Goal: Task Accomplishment & Management: Manage account settings

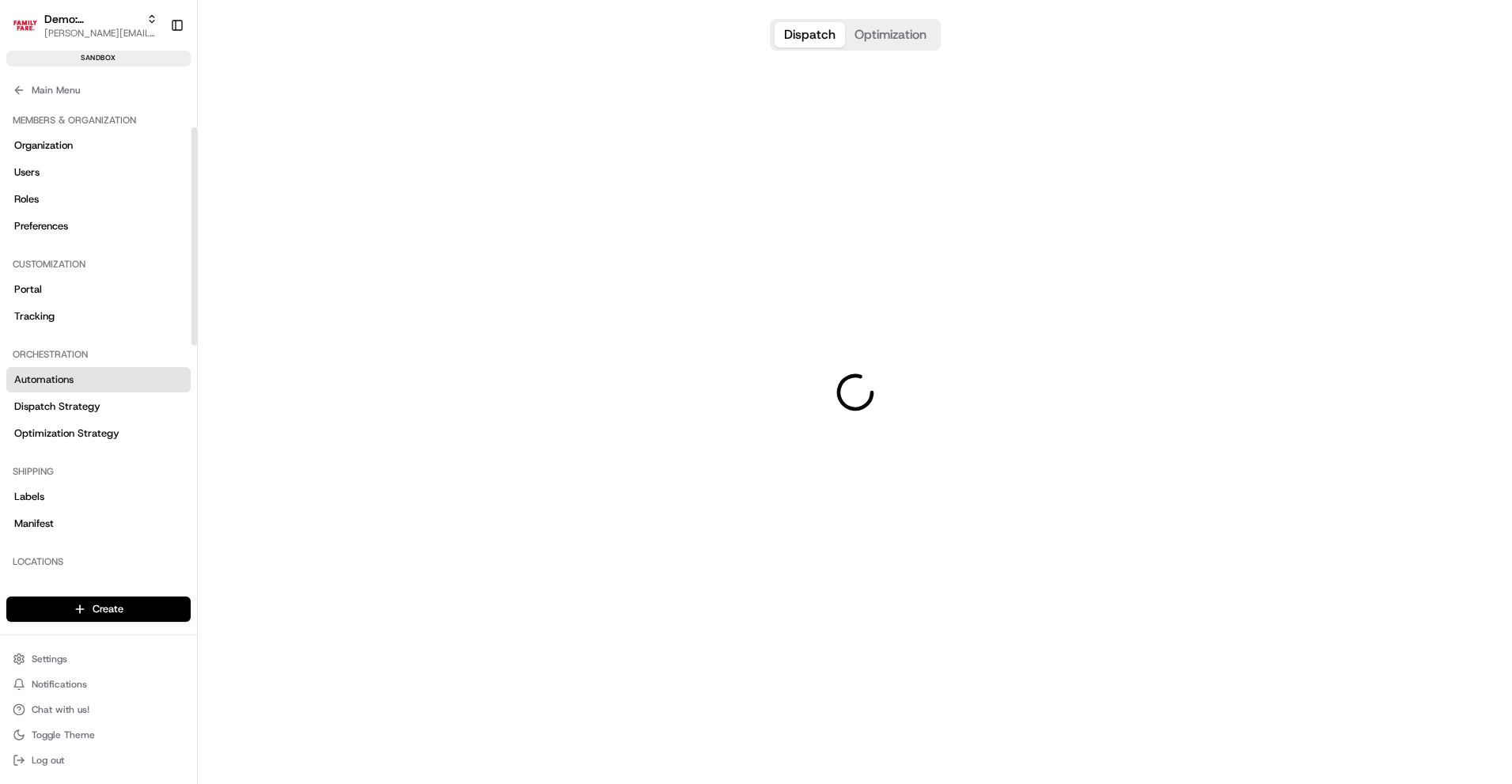
scroll to position [55, 0]
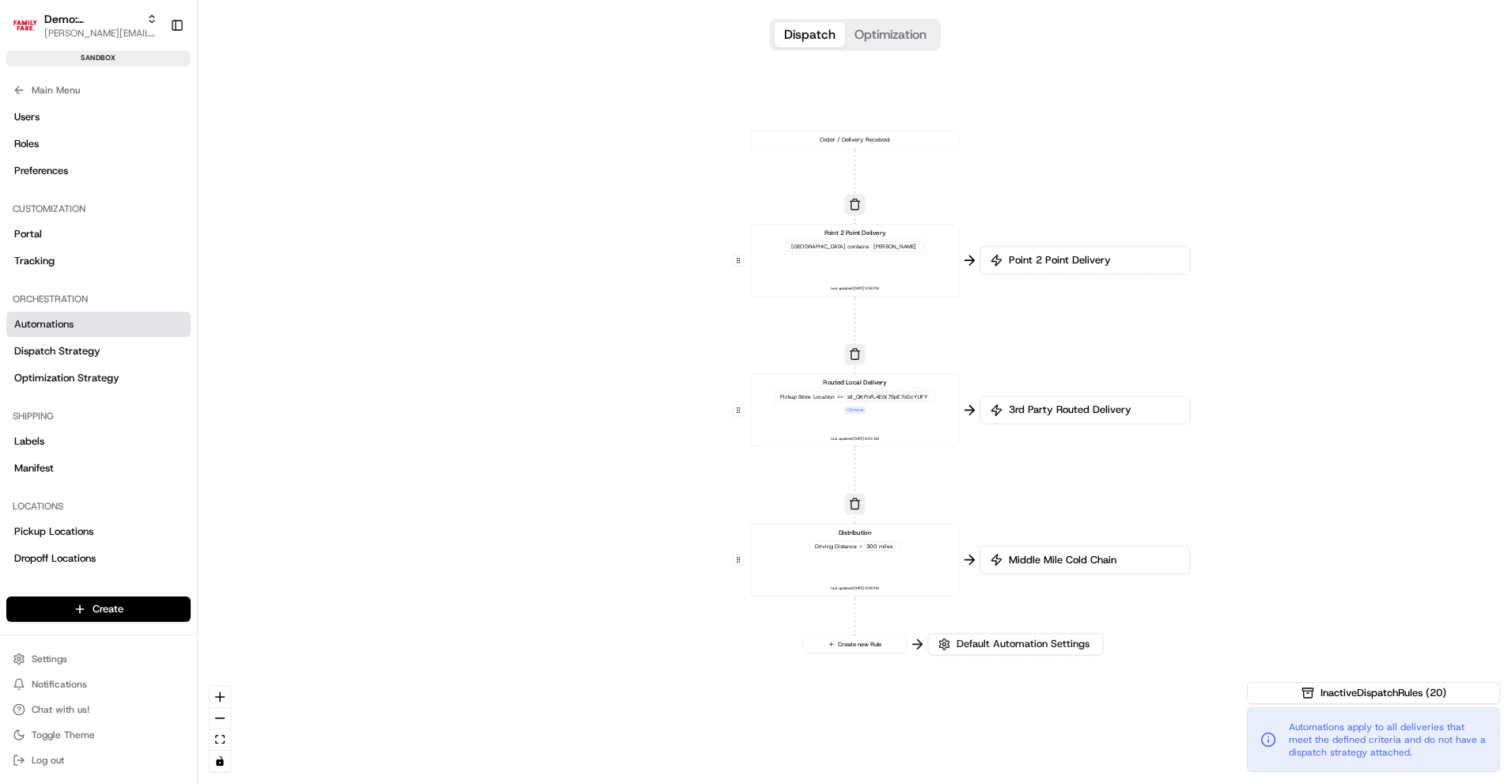
click at [766, 479] on div "0 0 0 0 Order / Delivery Received Point 2 Point Delivery [GEOGRAPHIC_DATA] cont…" at bounding box center [855, 392] width 1314 height 784
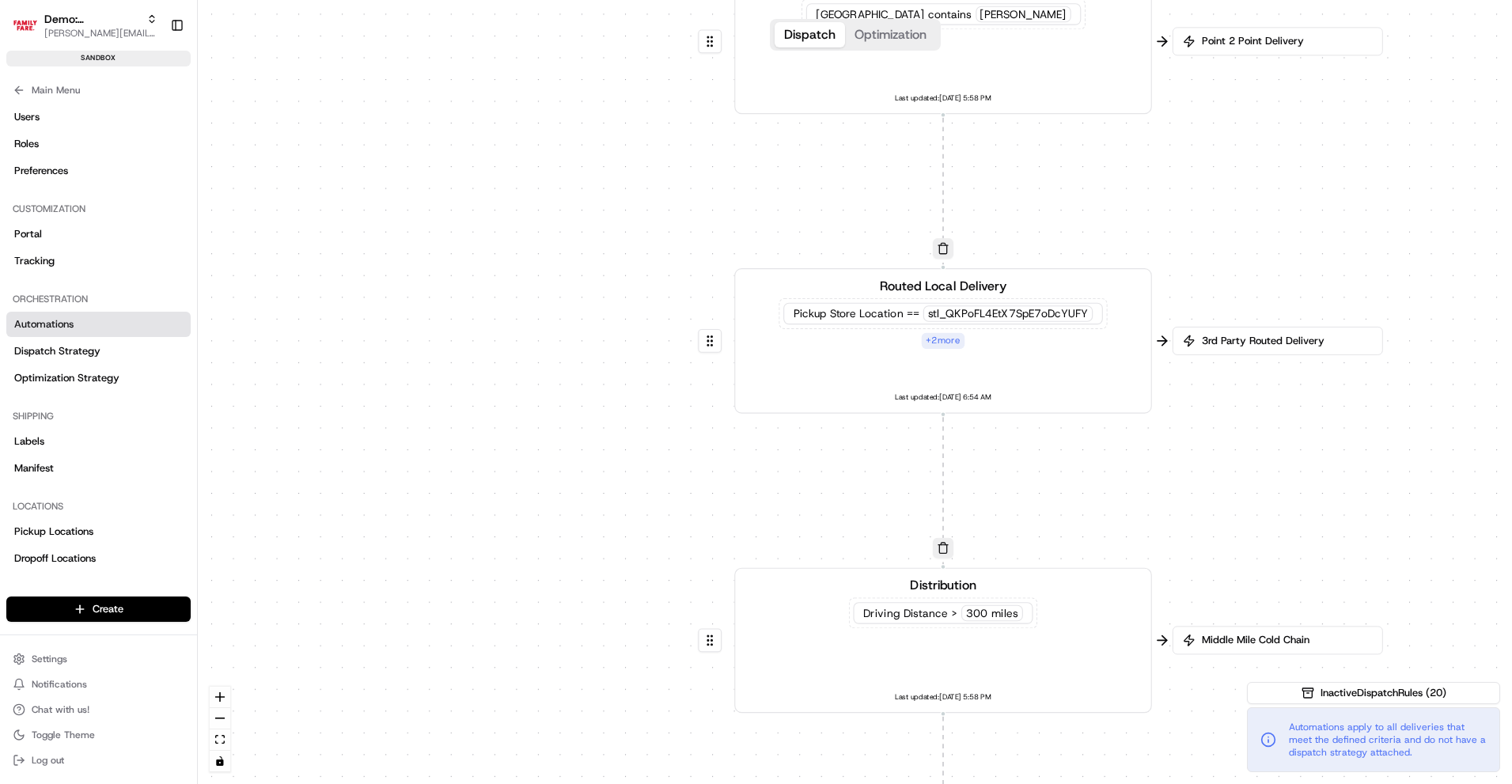
click at [851, 347] on div "Pickup Store Location == stl_QKPoFL4EtX7SpE7oDcYUFY + 2 more" at bounding box center [942, 323] width 329 height 50
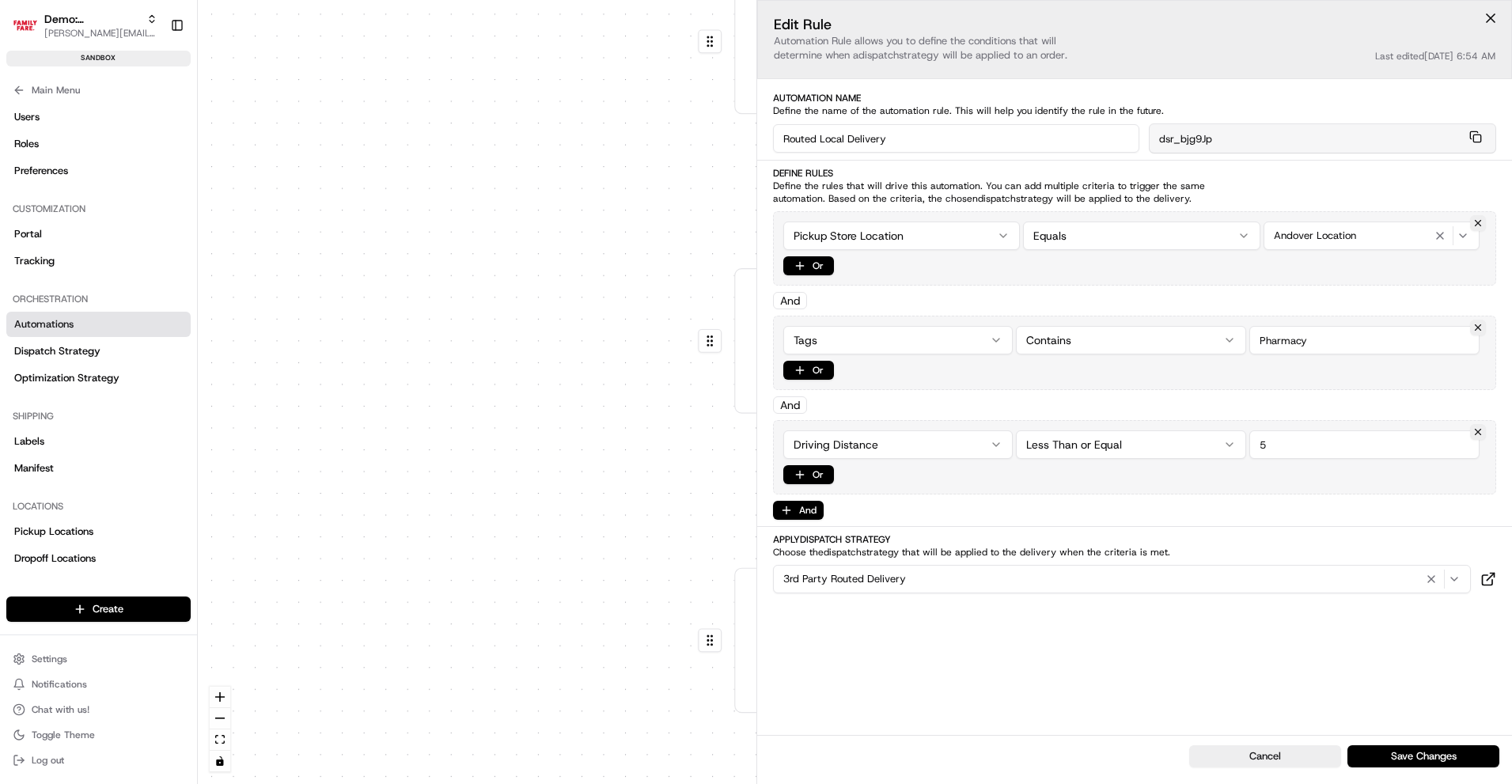
click at [922, 238] on html "Demo: Benny [EMAIL_ADDRESS][DOMAIN_NAME] Toggle Sidebar sandbox Orders Deliveri…" at bounding box center [756, 392] width 1512 height 784
click at [1298, 232] on input "string" at bounding box center [1364, 235] width 230 height 29
type input "PineCrest"
click at [789, 302] on div "And" at bounding box center [790, 301] width 34 height 18
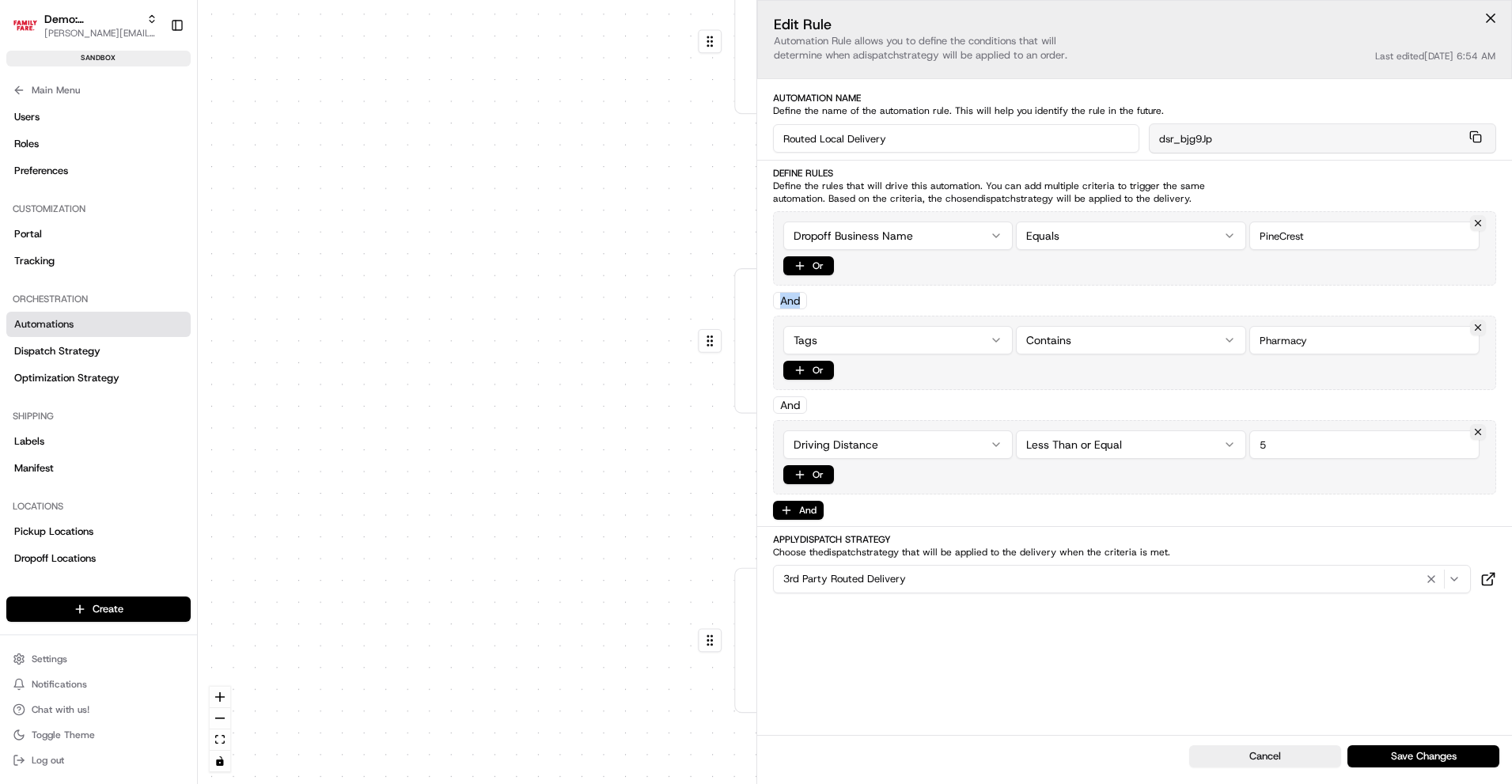
click at [811, 335] on div "0 0 0 0 Order / Delivery Received Point 2 Point Delivery [GEOGRAPHIC_DATA] cont…" at bounding box center [855, 392] width 1314 height 784
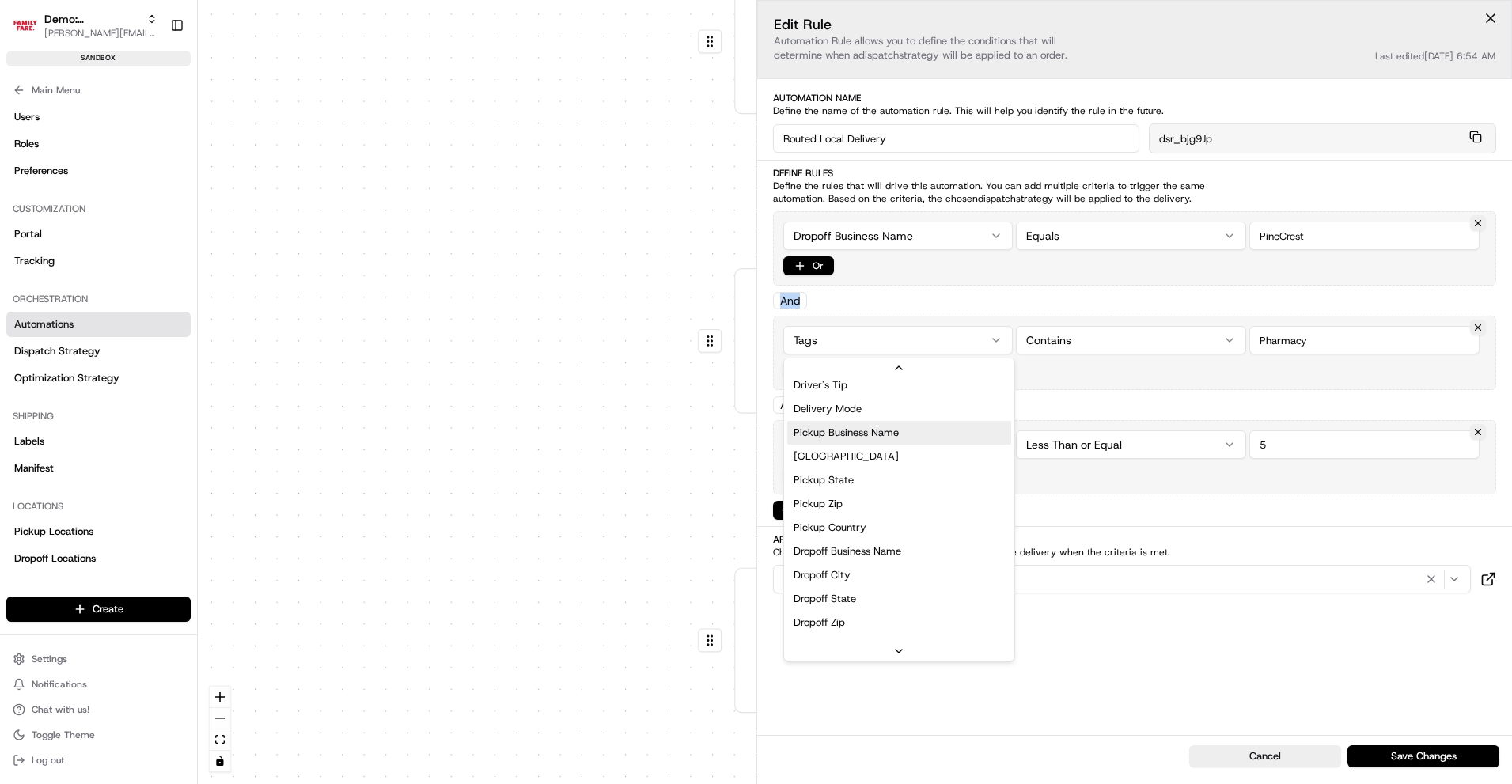
scroll to position [0, 0]
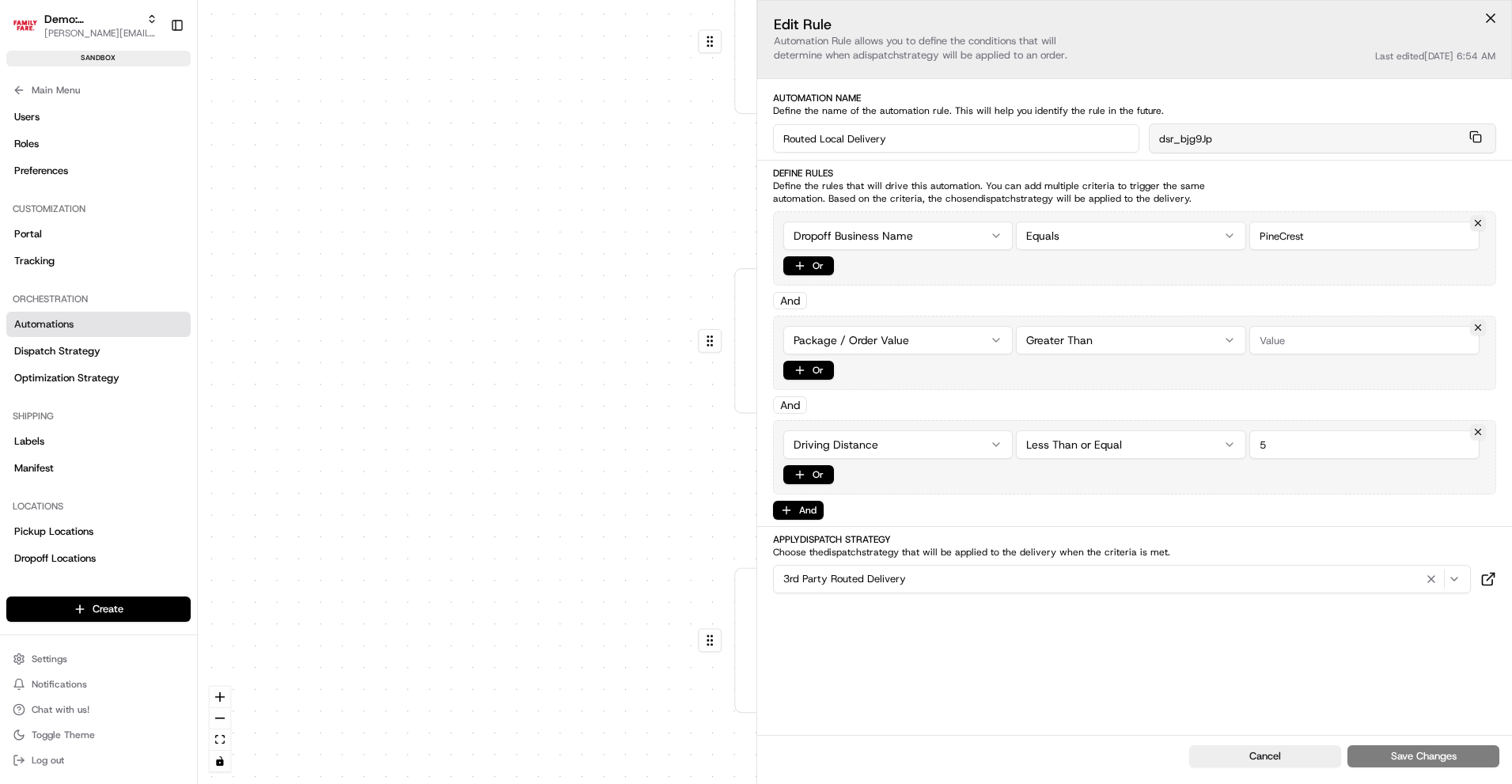
click at [1320, 340] on input "Pharmacy" at bounding box center [1364, 339] width 230 height 29
type input "1000"
click at [952, 594] on div "Edit Rule Automation Rule allows you to define the conditions that will determi…" at bounding box center [1135, 367] width 756 height 735
click at [951, 576] on div "3rd Party Routed Delivery" at bounding box center [1122, 578] width 691 height 19
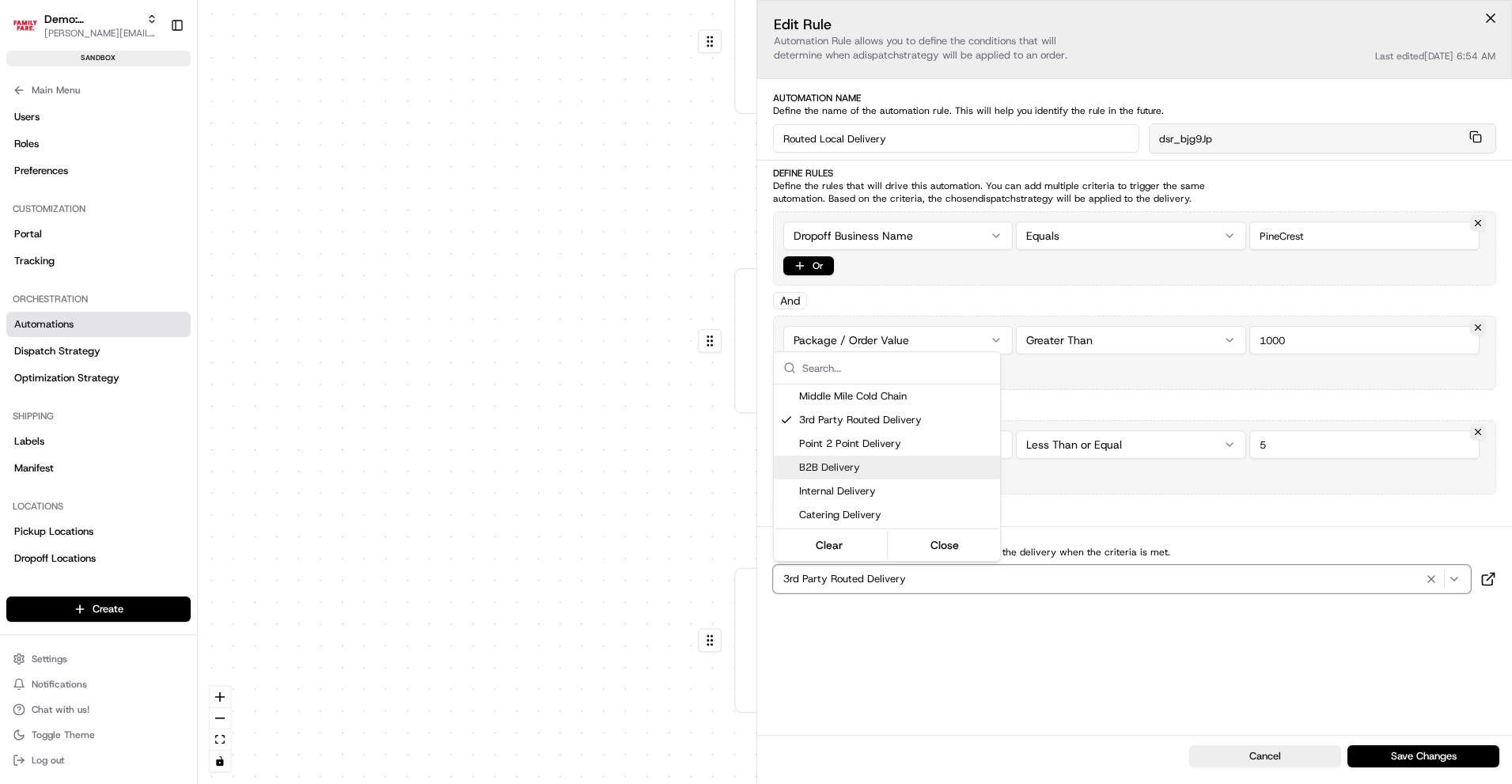
click at [877, 468] on span "B2B Delivery" at bounding box center [896, 467] width 195 height 14
click at [1063, 704] on div "Distribution Driving Distance > 300 miles Last updated: [DATE] 5:58 PM" at bounding box center [943, 640] width 387 height 129
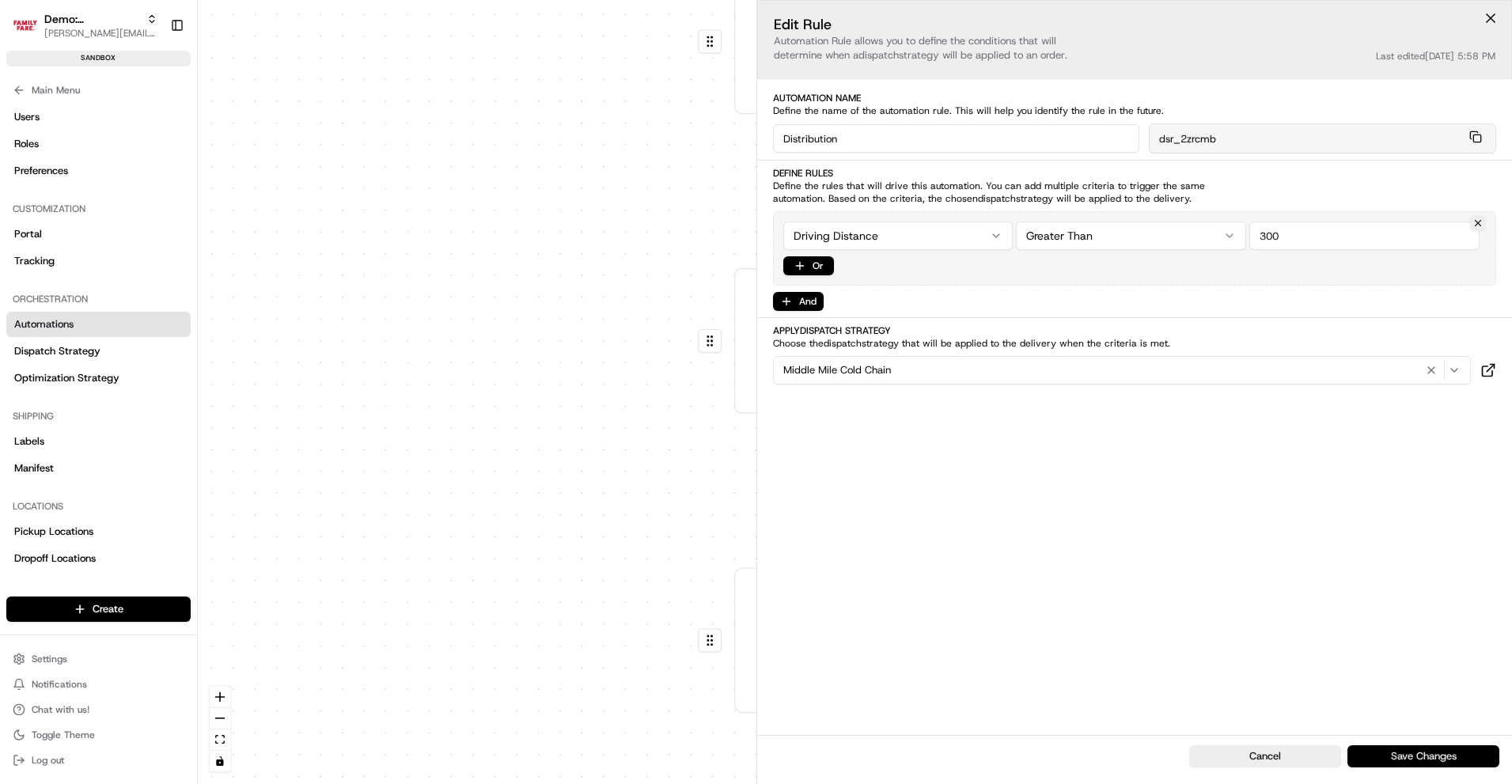
click at [1433, 757] on button "Save Changes" at bounding box center [1423, 756] width 151 height 23
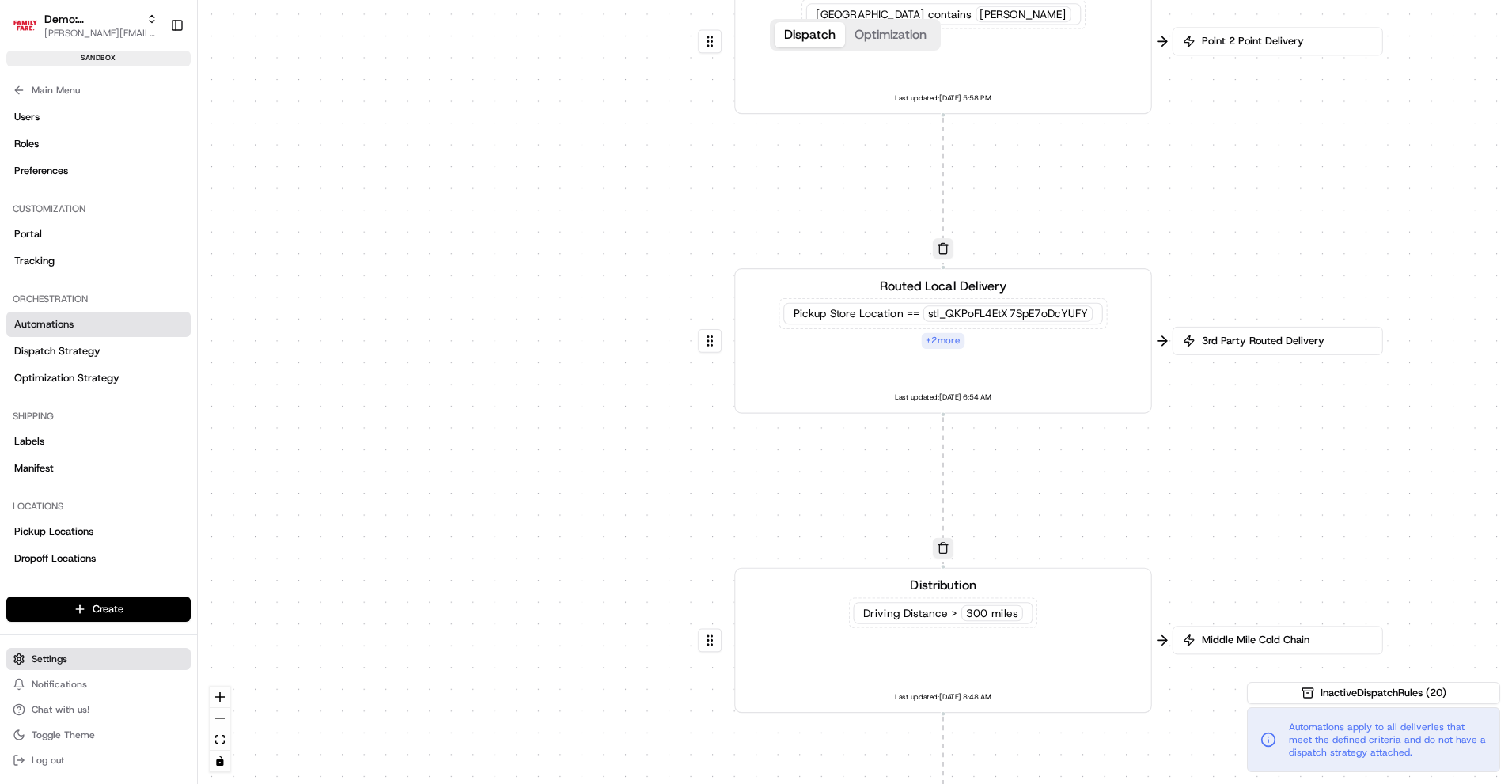
click at [41, 655] on span "Settings" at bounding box center [49, 659] width 35 height 13
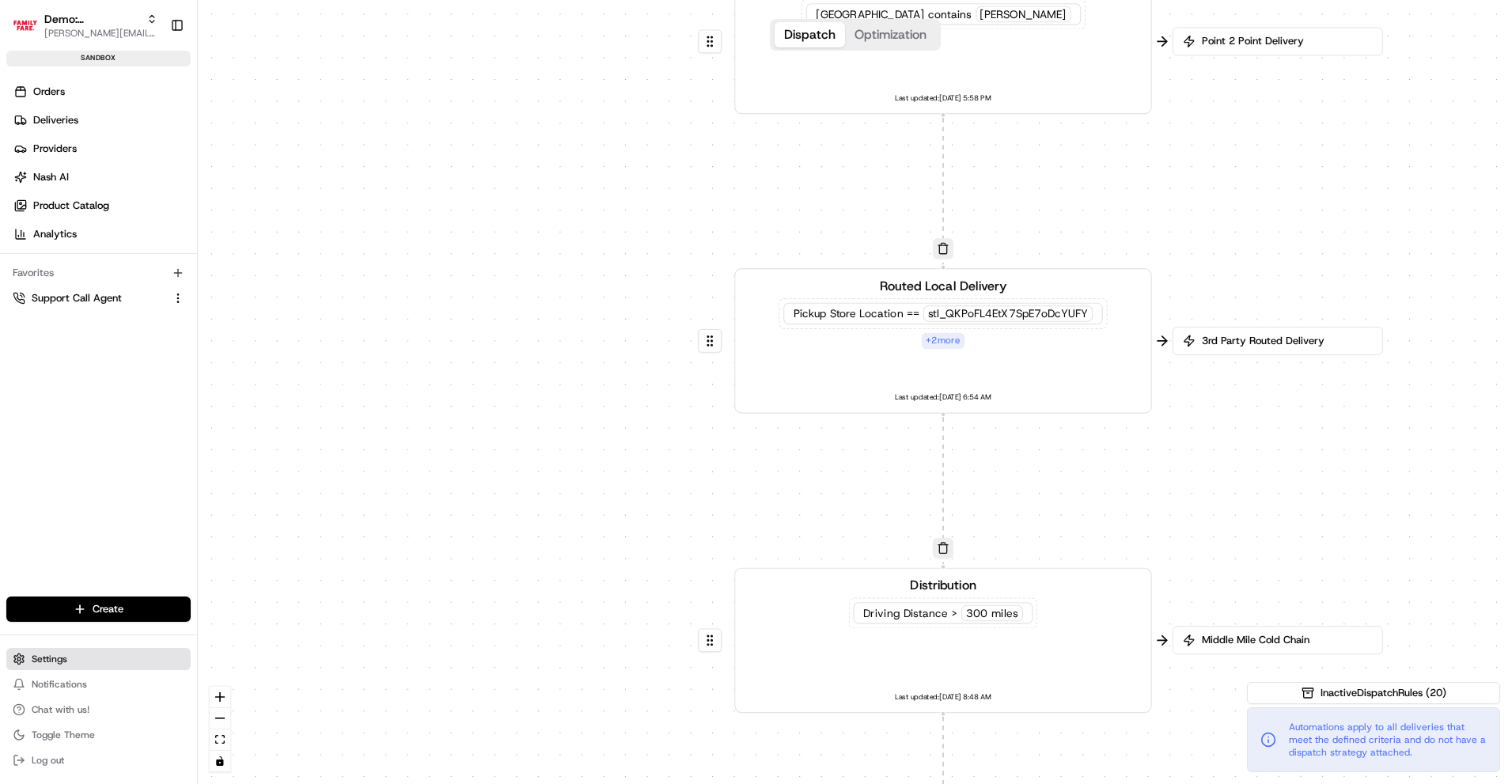
click at [41, 661] on span "Settings" at bounding box center [49, 659] width 35 height 13
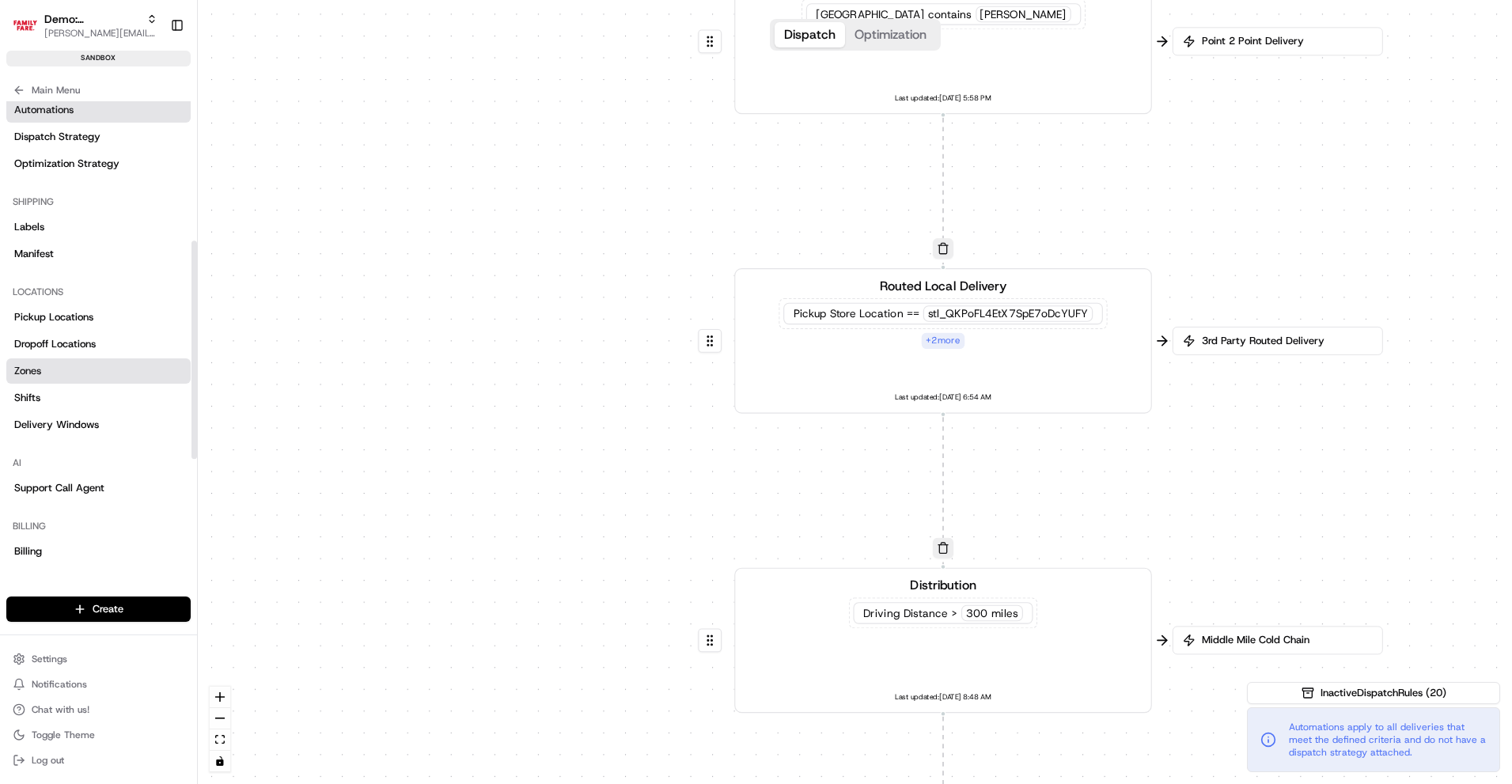
scroll to position [298, 0]
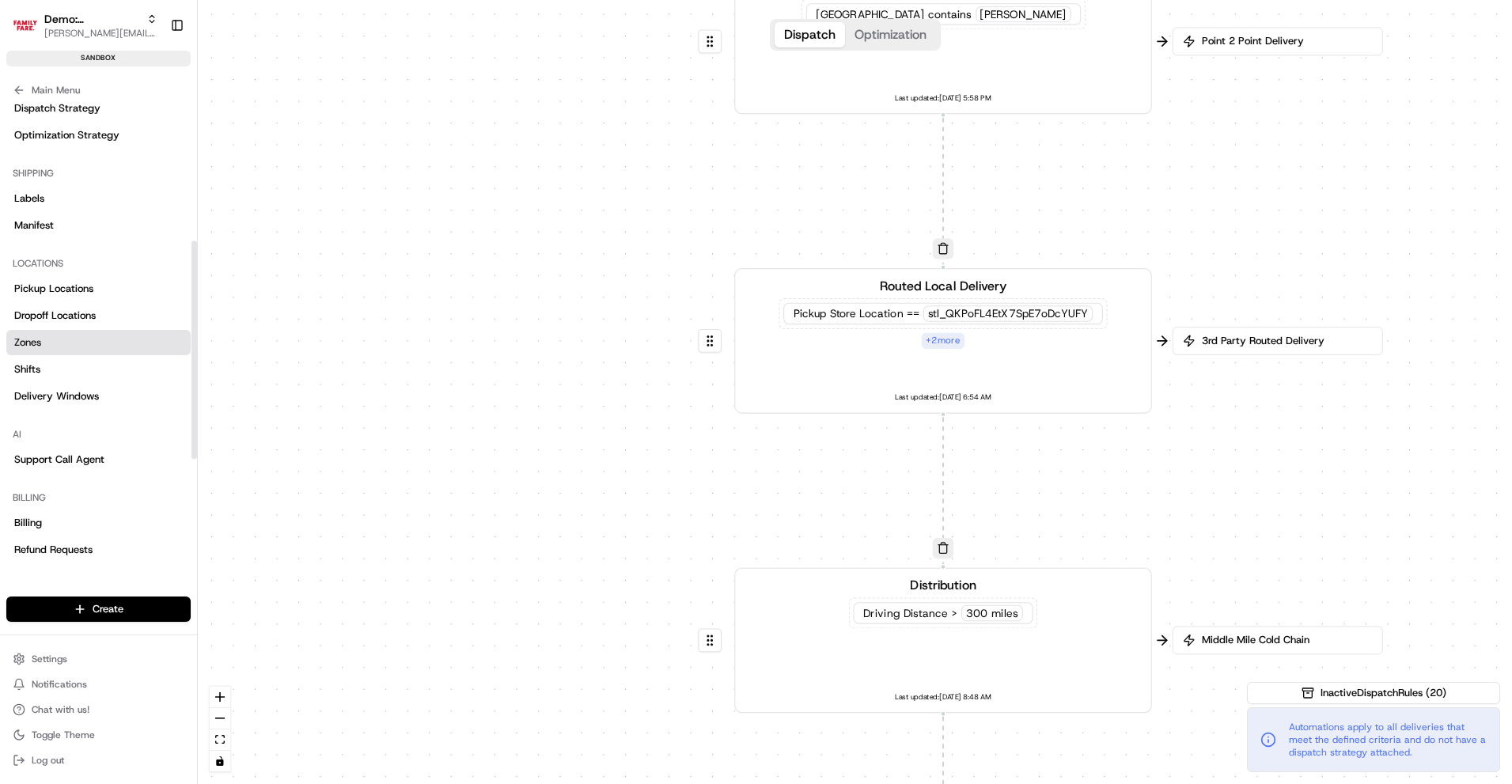
click at [42, 341] on link "Zones" at bounding box center [97, 342] width 184 height 26
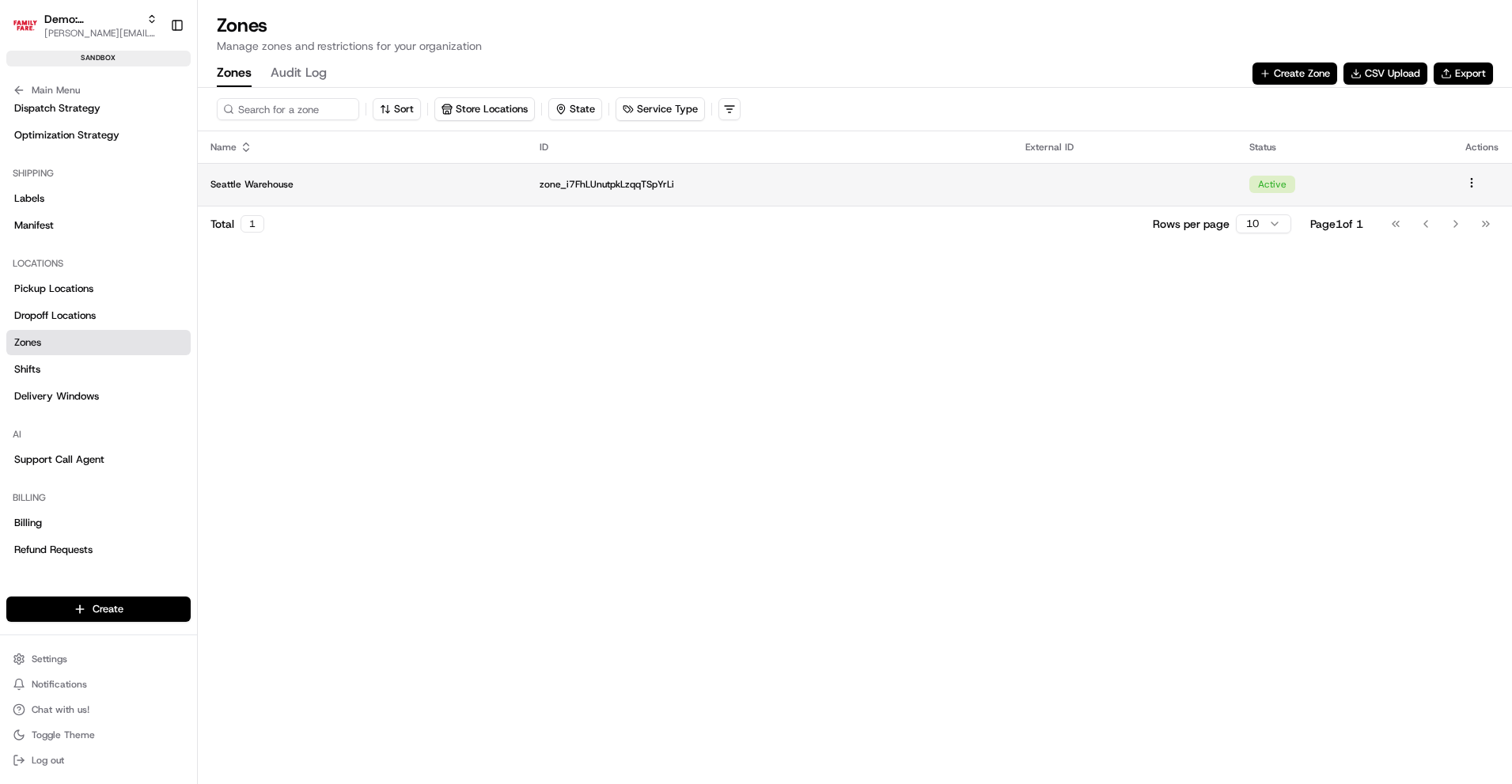
click at [322, 179] on p "Seattle Warehouse" at bounding box center [362, 184] width 304 height 13
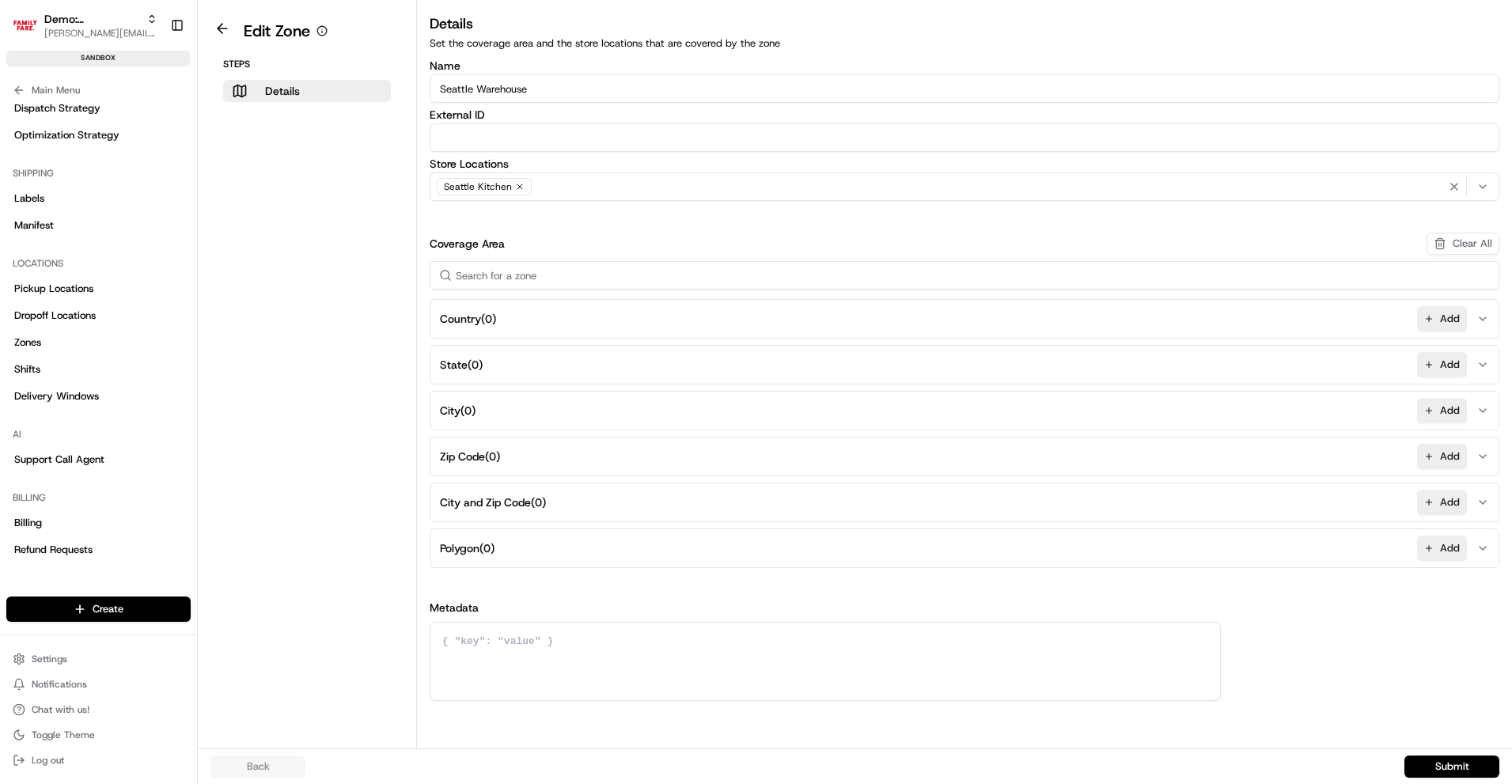
click at [601, 552] on button "Polygon ( 0 ) Add" at bounding box center [964, 548] width 1061 height 38
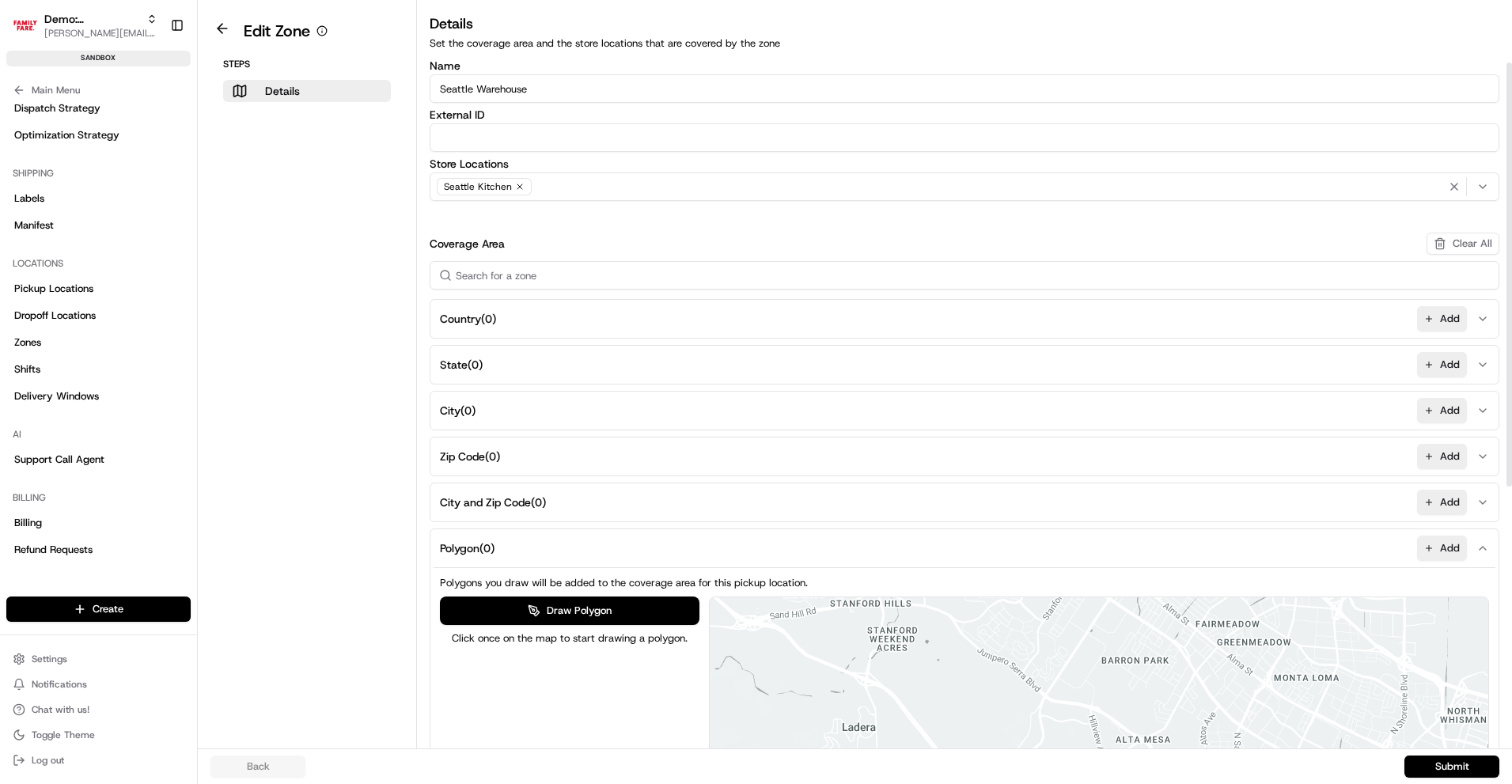
scroll to position [512, 0]
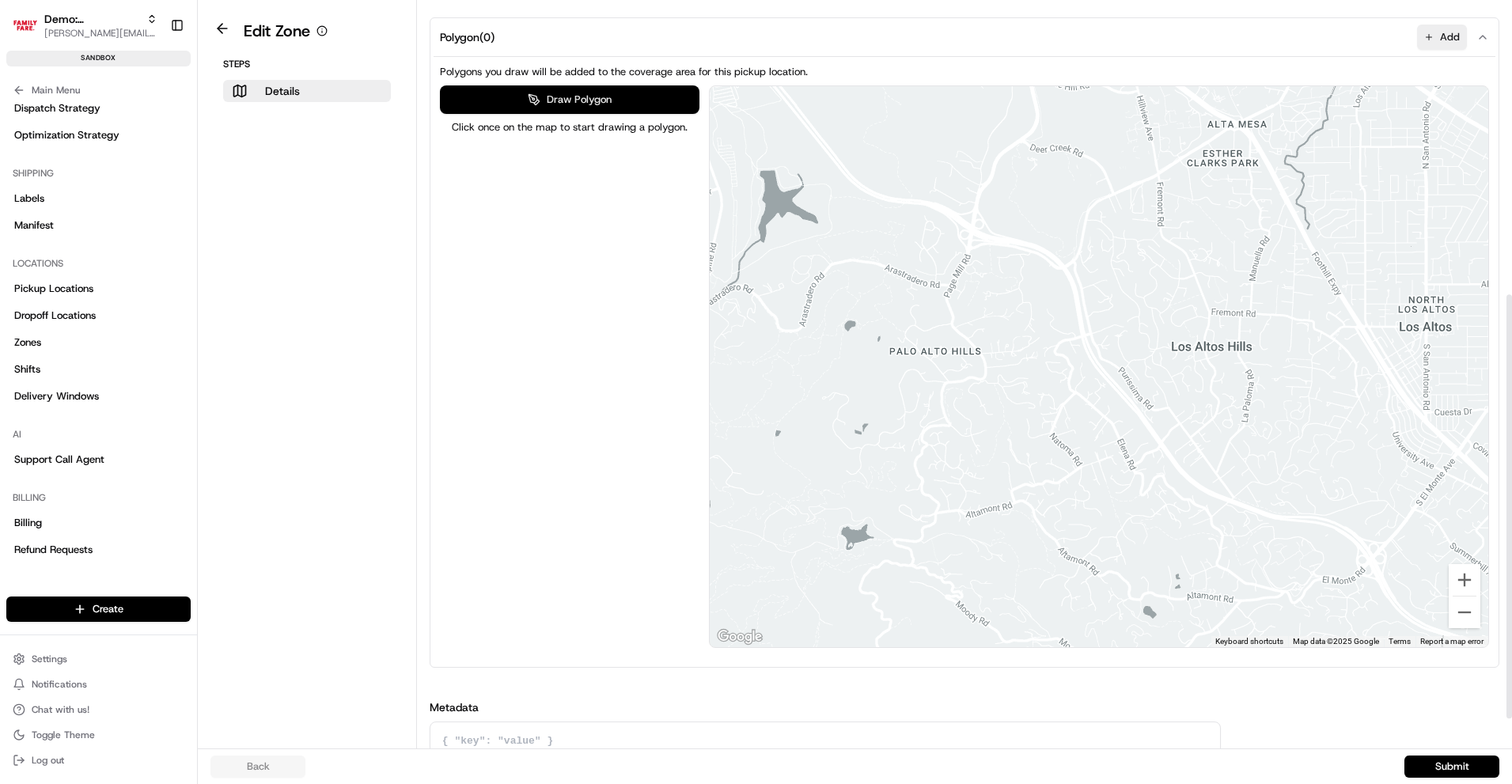
click at [565, 96] on button "Draw Polygon" at bounding box center [570, 99] width 261 height 29
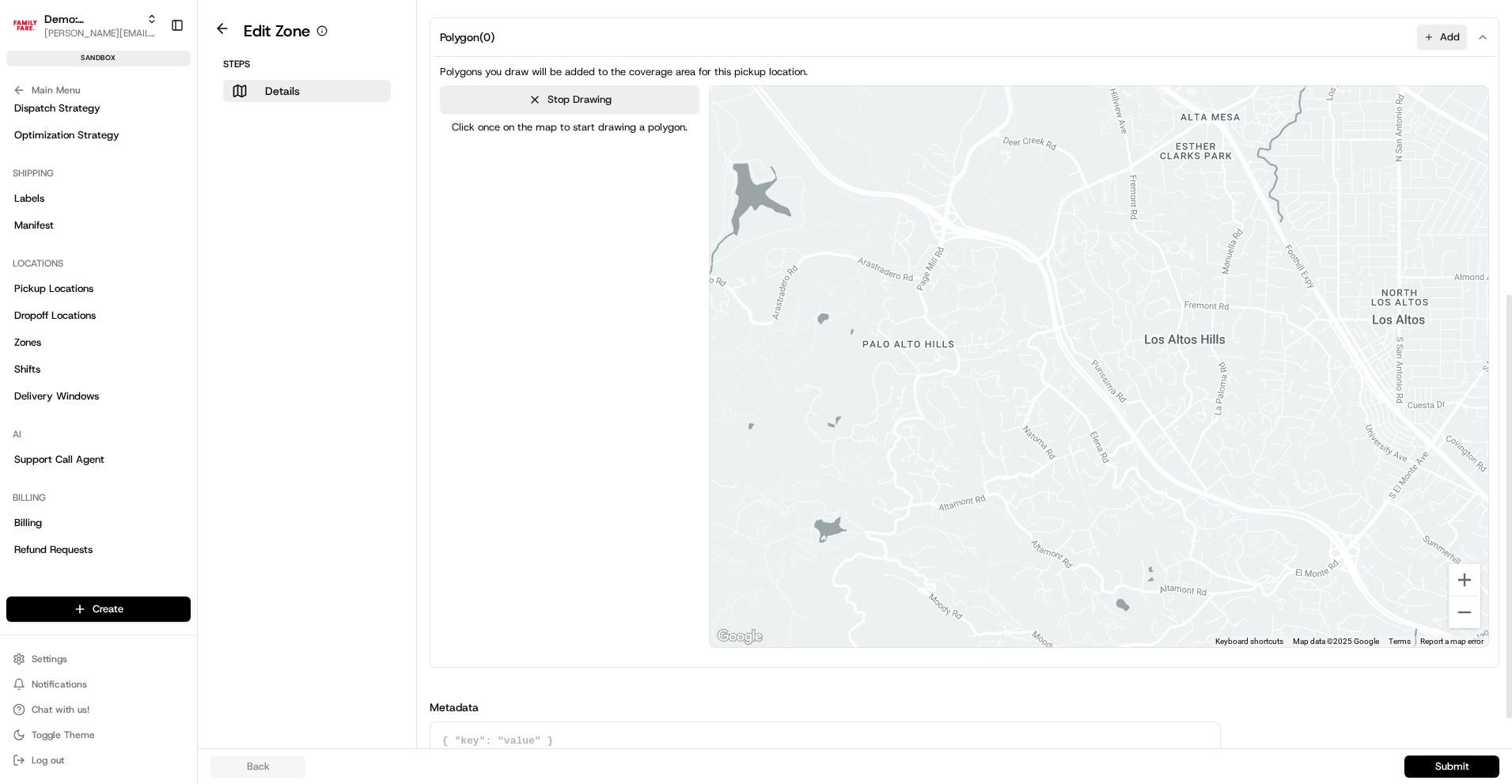
drag, startPoint x: 819, startPoint y: 171, endPoint x: 781, endPoint y: 160, distance: 39.6
click at [781, 160] on div at bounding box center [1098, 367] width 778 height 561
click at [762, 135] on div at bounding box center [1098, 367] width 778 height 561
click at [807, 232] on div at bounding box center [1098, 367] width 778 height 561
click at [1380, 463] on div at bounding box center [1098, 367] width 778 height 561
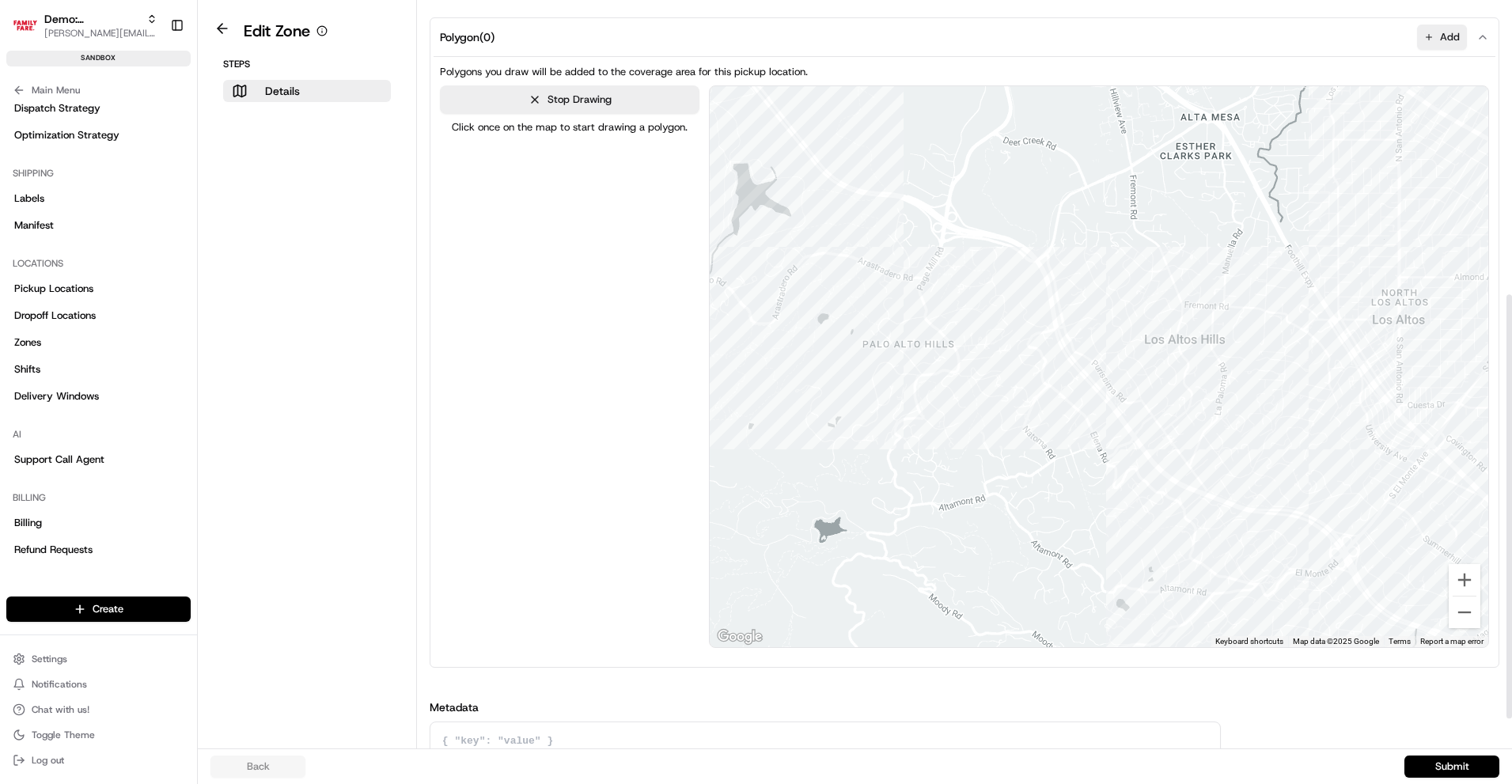
click at [1414, 123] on div at bounding box center [1098, 367] width 778 height 561
click at [760, 132] on div at bounding box center [1098, 367] width 778 height 561
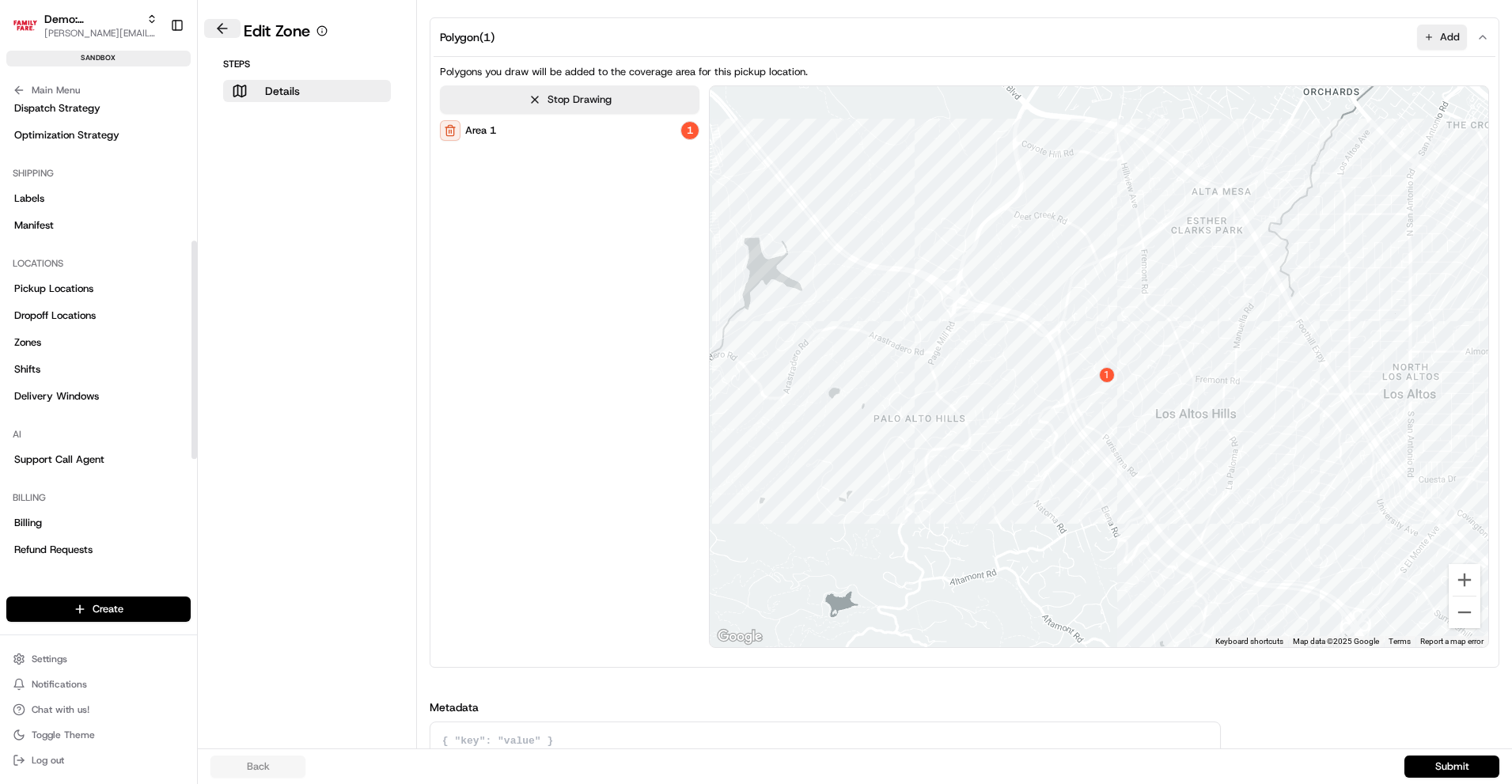
click at [230, 30] on button at bounding box center [222, 28] width 36 height 19
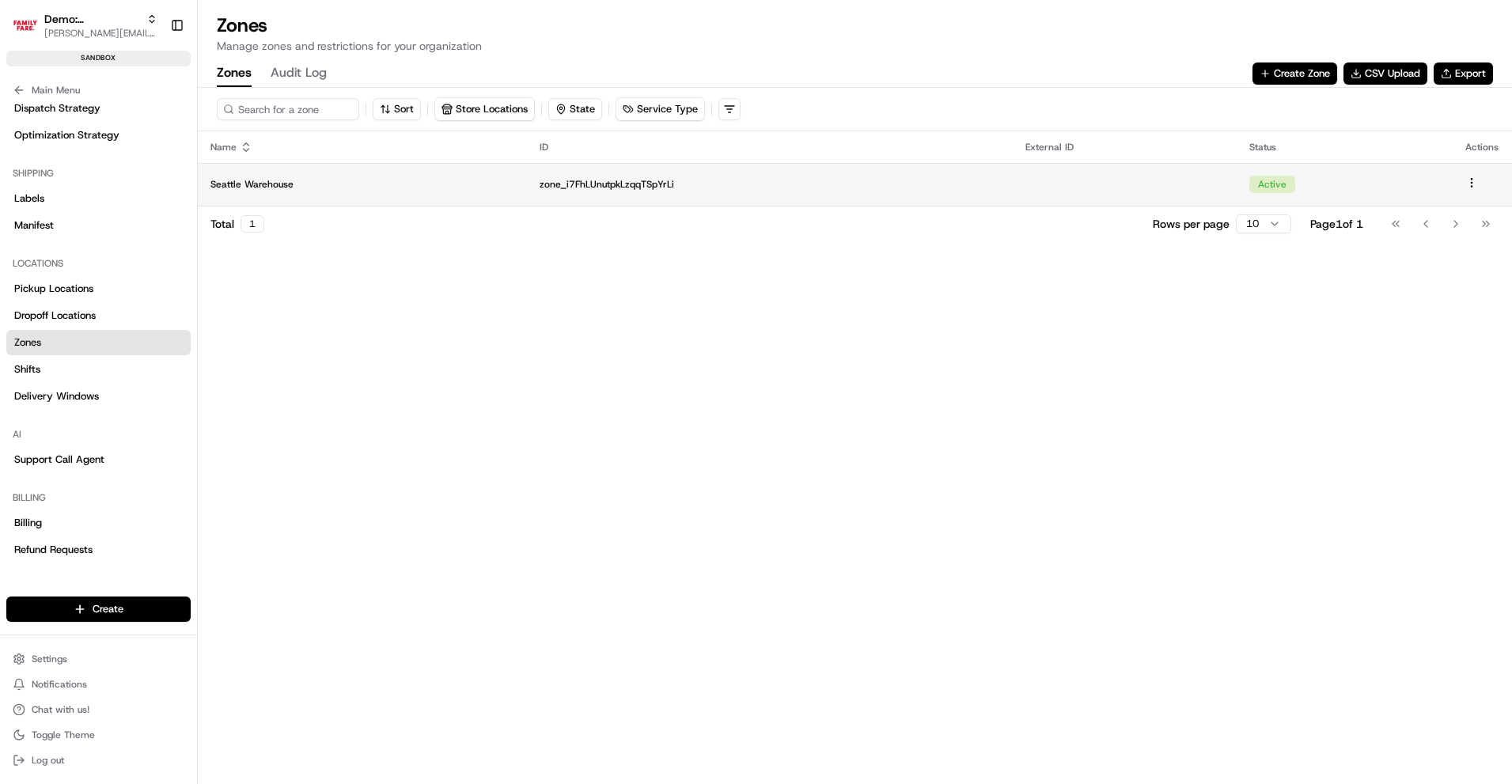
click at [341, 188] on p "Seattle Warehouse" at bounding box center [362, 184] width 304 height 13
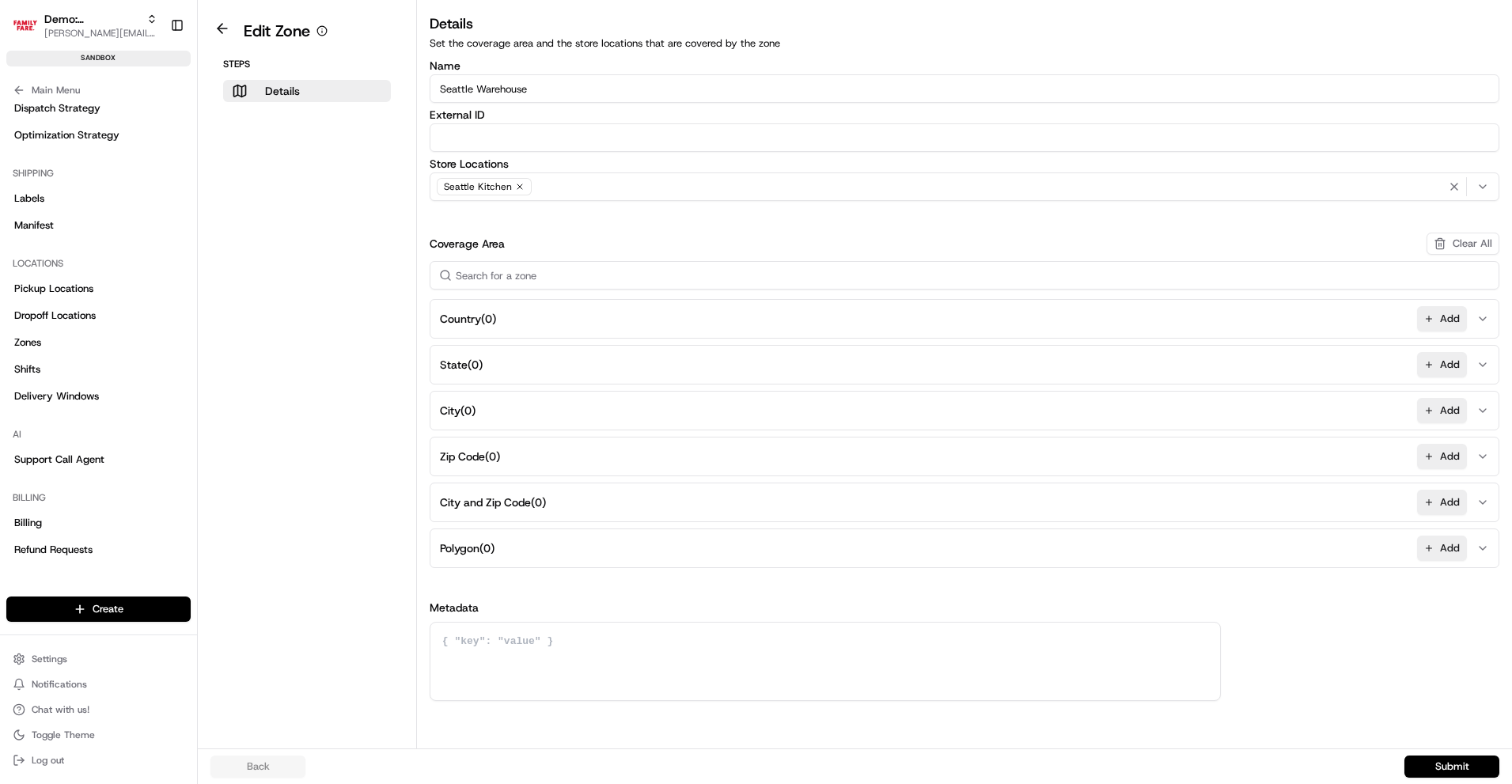
click at [531, 358] on button "State ( 0 ) Add" at bounding box center [964, 364] width 1061 height 38
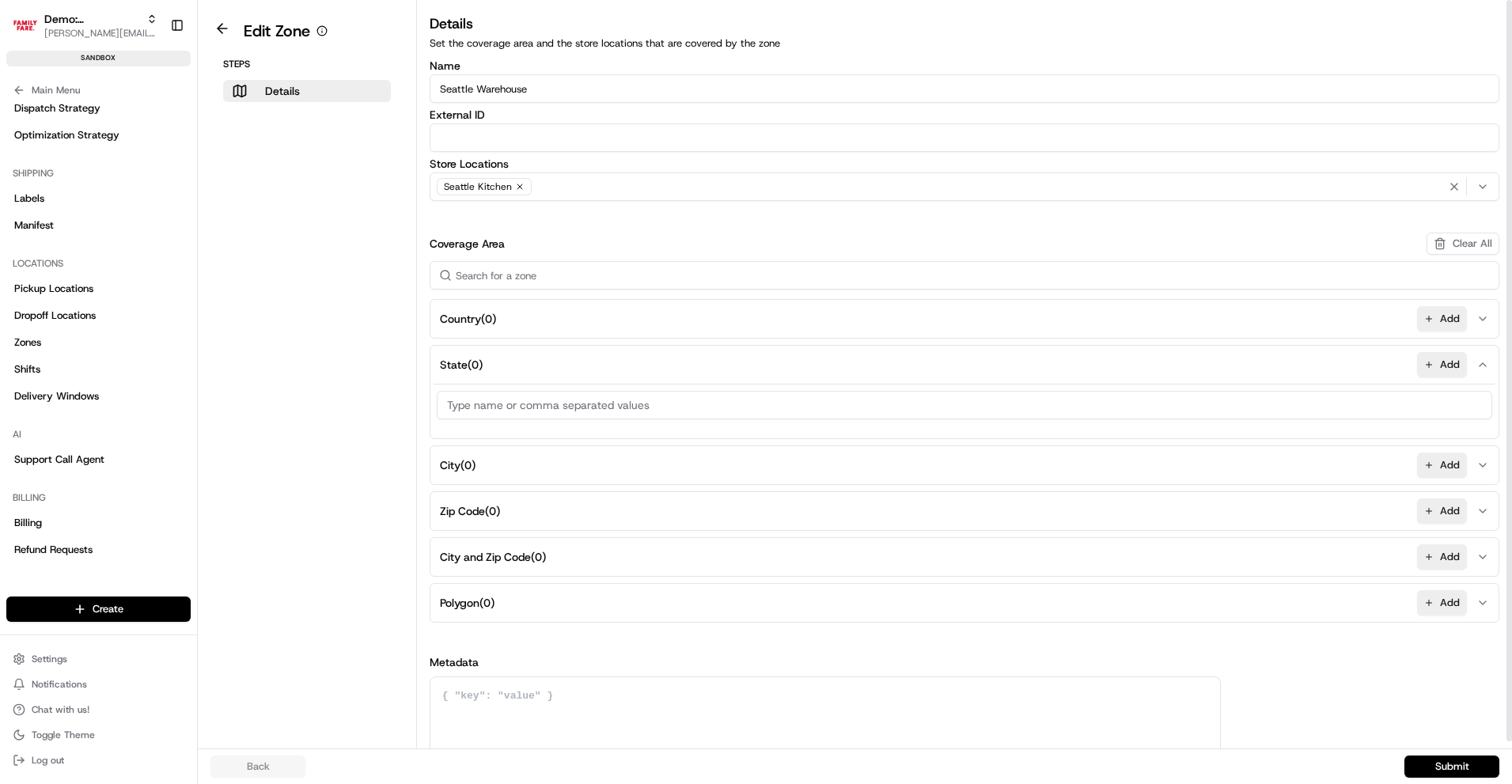
click at [586, 399] on input at bounding box center [964, 404] width 1056 height 29
type input "[US_STATE]"
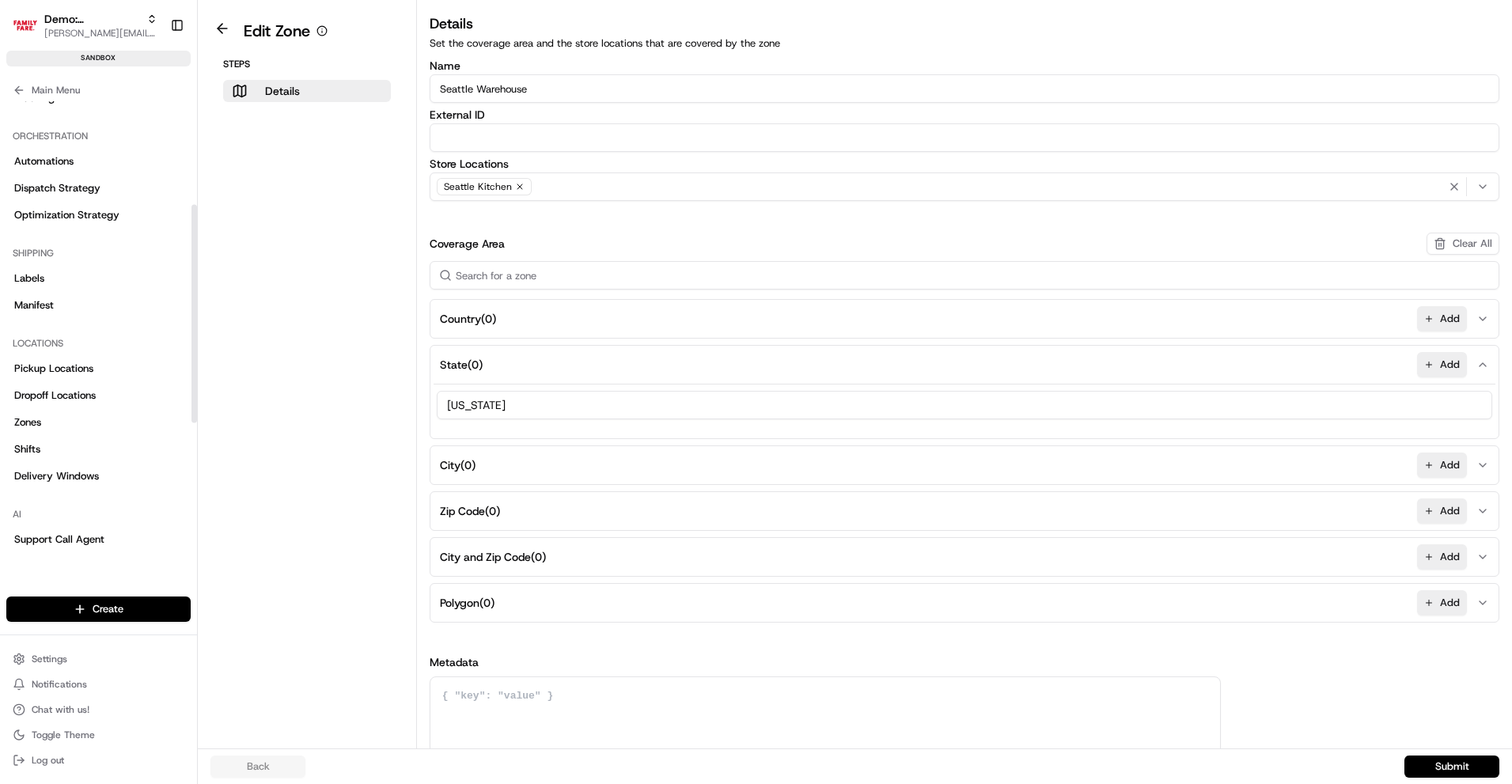
scroll to position [223, 0]
click at [39, 162] on span "Automations" at bounding box center [43, 156] width 59 height 14
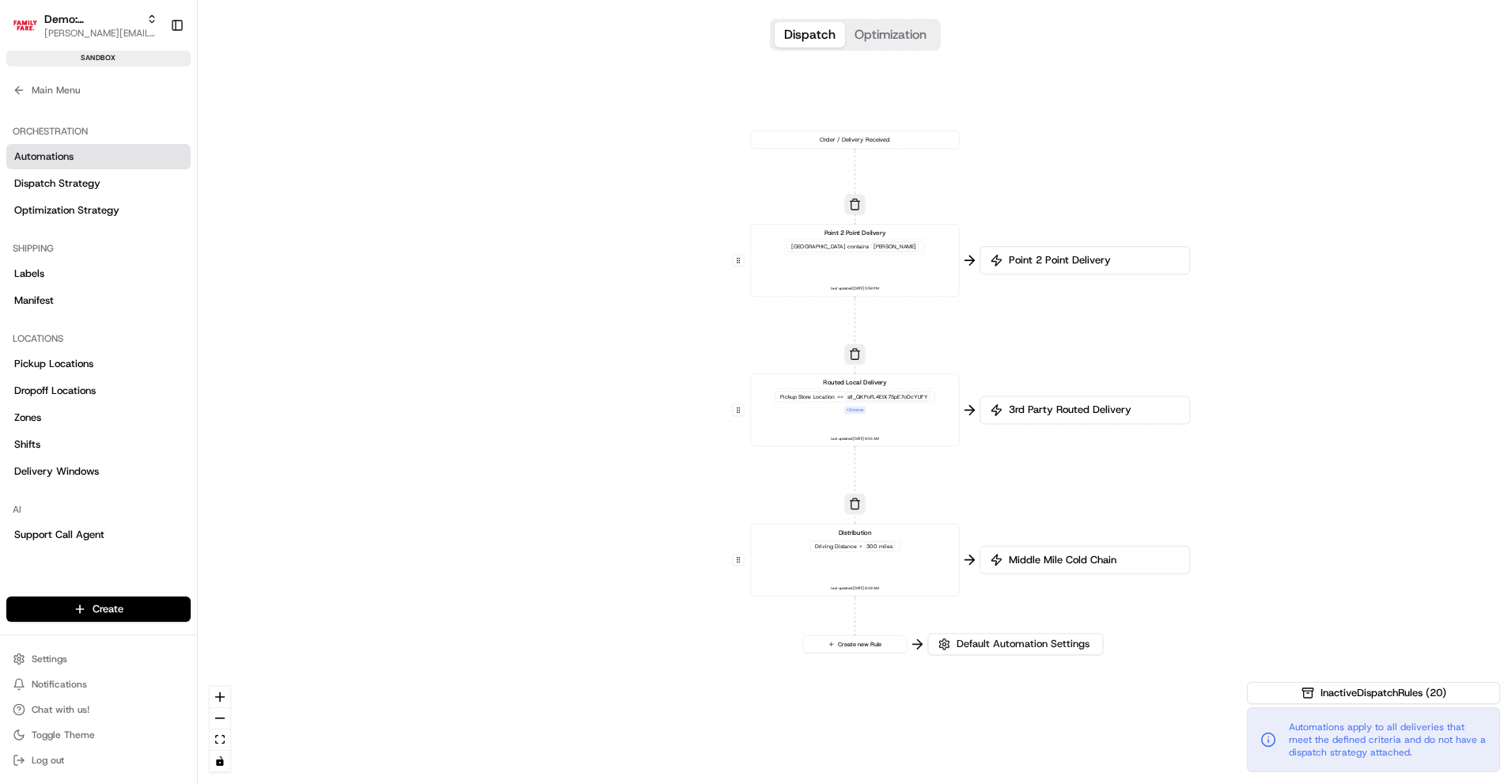
click at [883, 404] on div "Pickup Store Location == stl_QKPoFL4EtX7SpE7oDcYUFY + 2 more" at bounding box center [855, 401] width 164 height 26
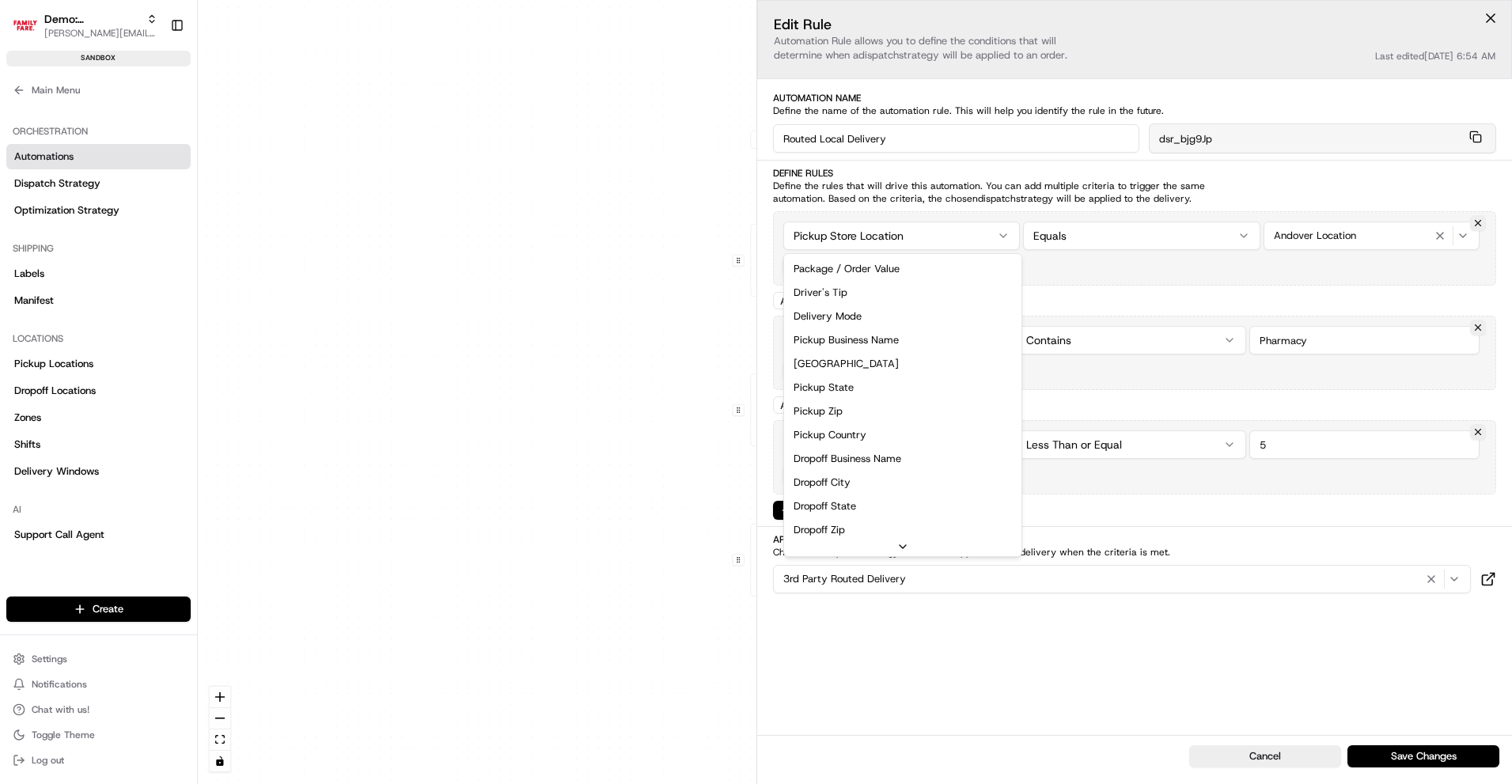
click at [887, 240] on div "0 0 0 0 Order / Delivery Received Point 2 Point Delivery [GEOGRAPHIC_DATA] cont…" at bounding box center [855, 392] width 1314 height 784
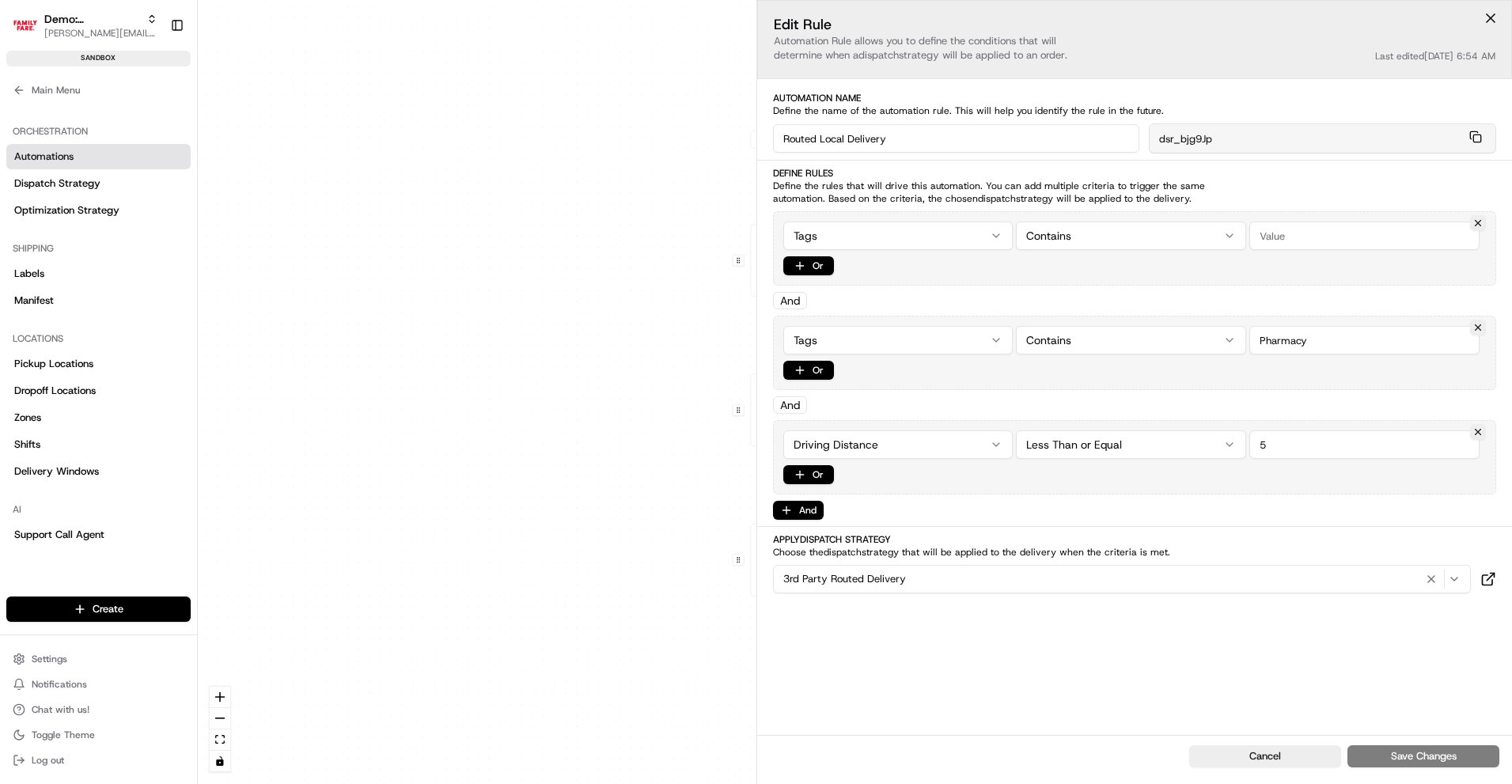
click at [1321, 228] on input "string" at bounding box center [1364, 235] width 230 height 29
type input "catering"
click at [953, 580] on div "3rd Party Routed Delivery" at bounding box center [1122, 578] width 691 height 19
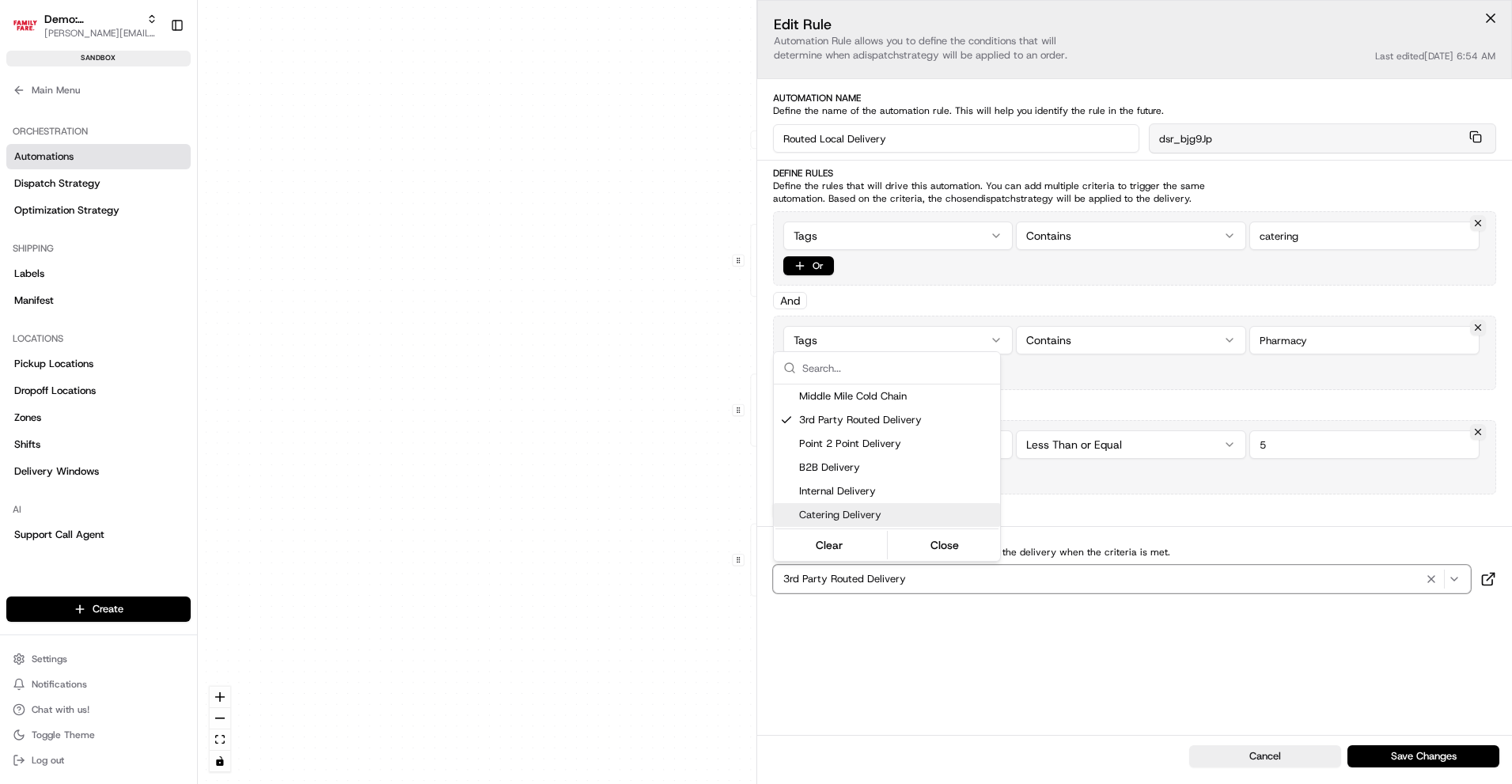
click at [896, 515] on span "Catering Delivery" at bounding box center [896, 514] width 195 height 14
click at [1260, 662] on html "Demo: Benny [EMAIL_ADDRESS][DOMAIN_NAME] Toggle Sidebar sandbox Orders Deliveri…" at bounding box center [756, 392] width 1512 height 784
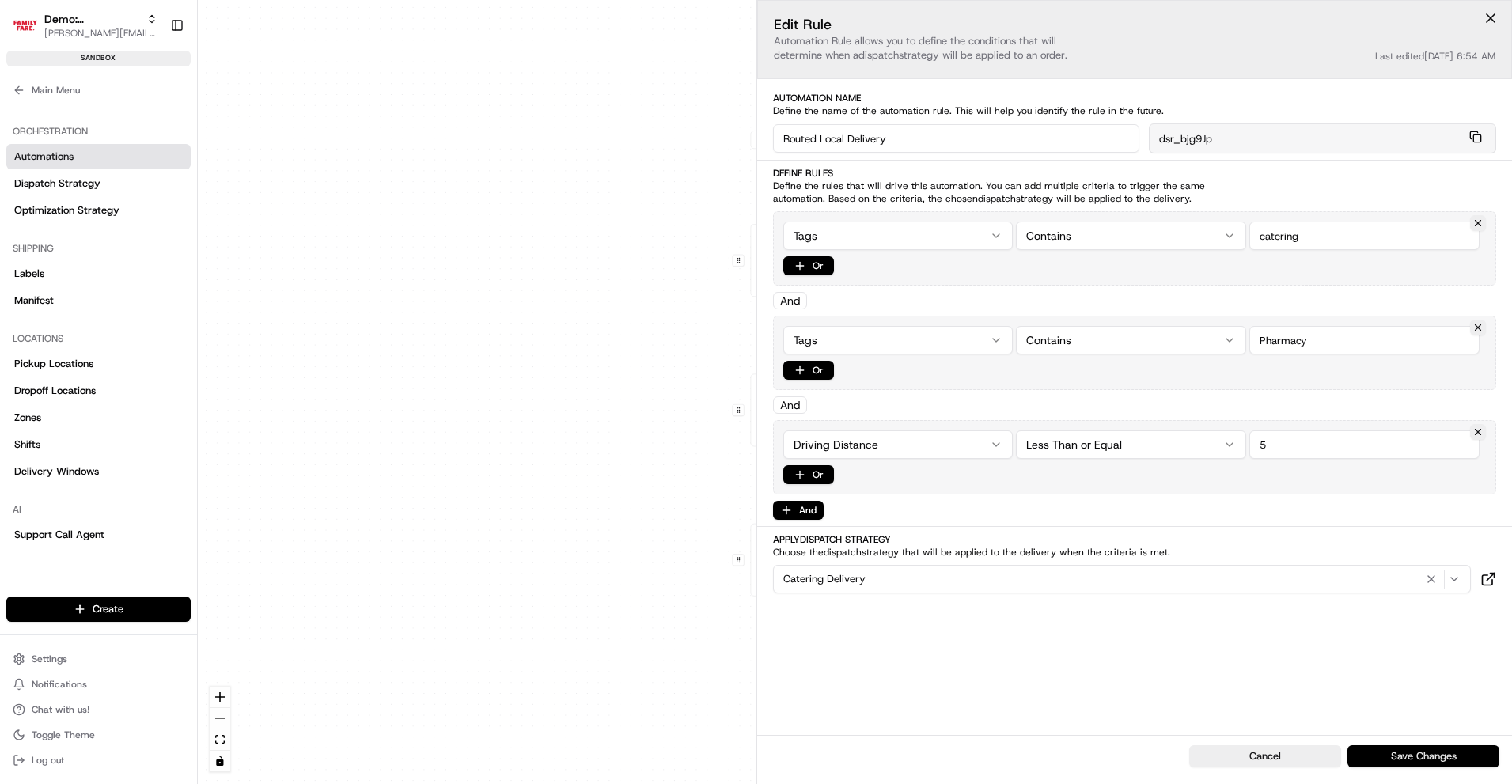
click at [1423, 758] on button "Save Changes" at bounding box center [1423, 756] width 151 height 23
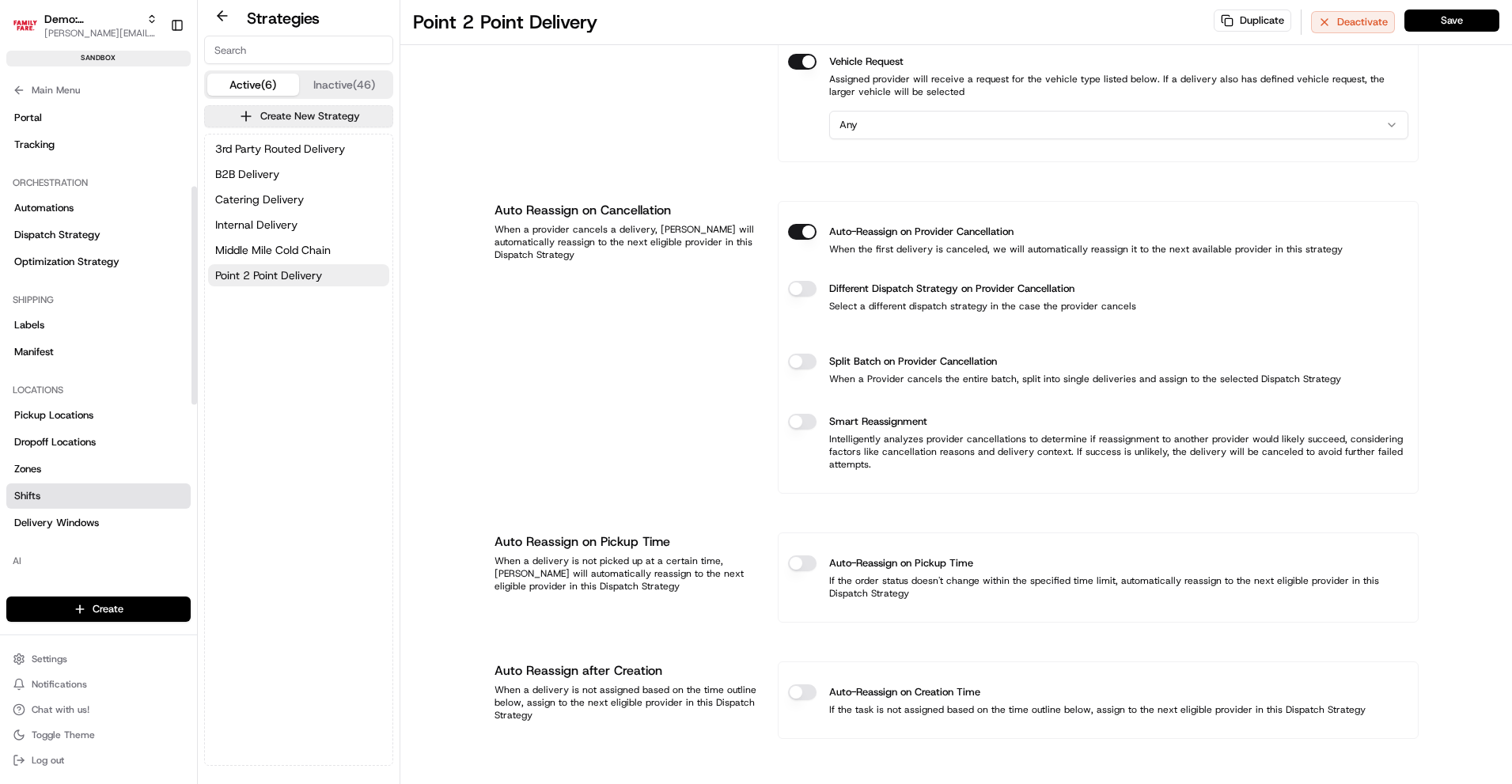
scroll to position [190, 0]
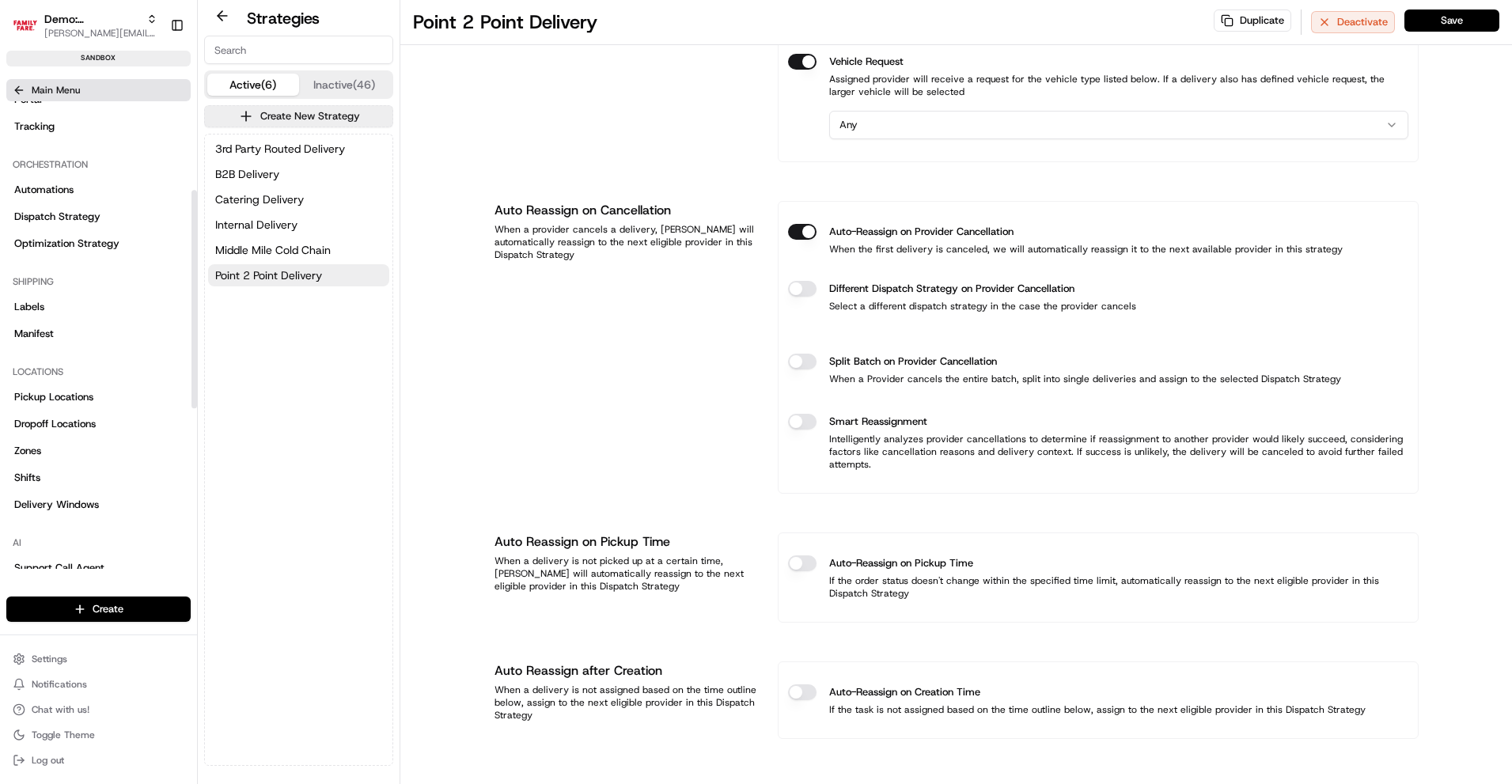
click at [24, 89] on icon at bounding box center [19, 90] width 13 height 13
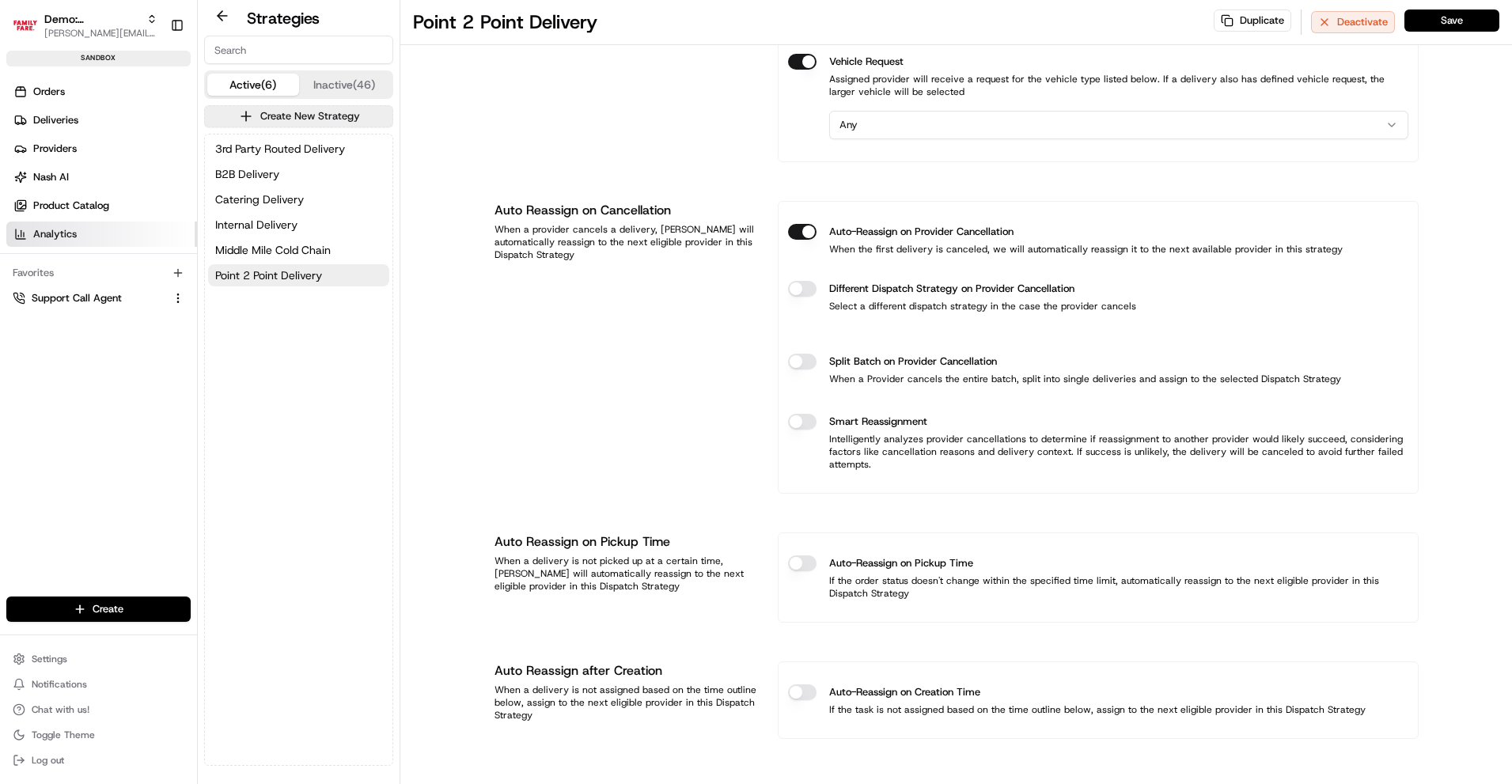
click at [49, 232] on span "Analytics" at bounding box center [55, 234] width 43 height 14
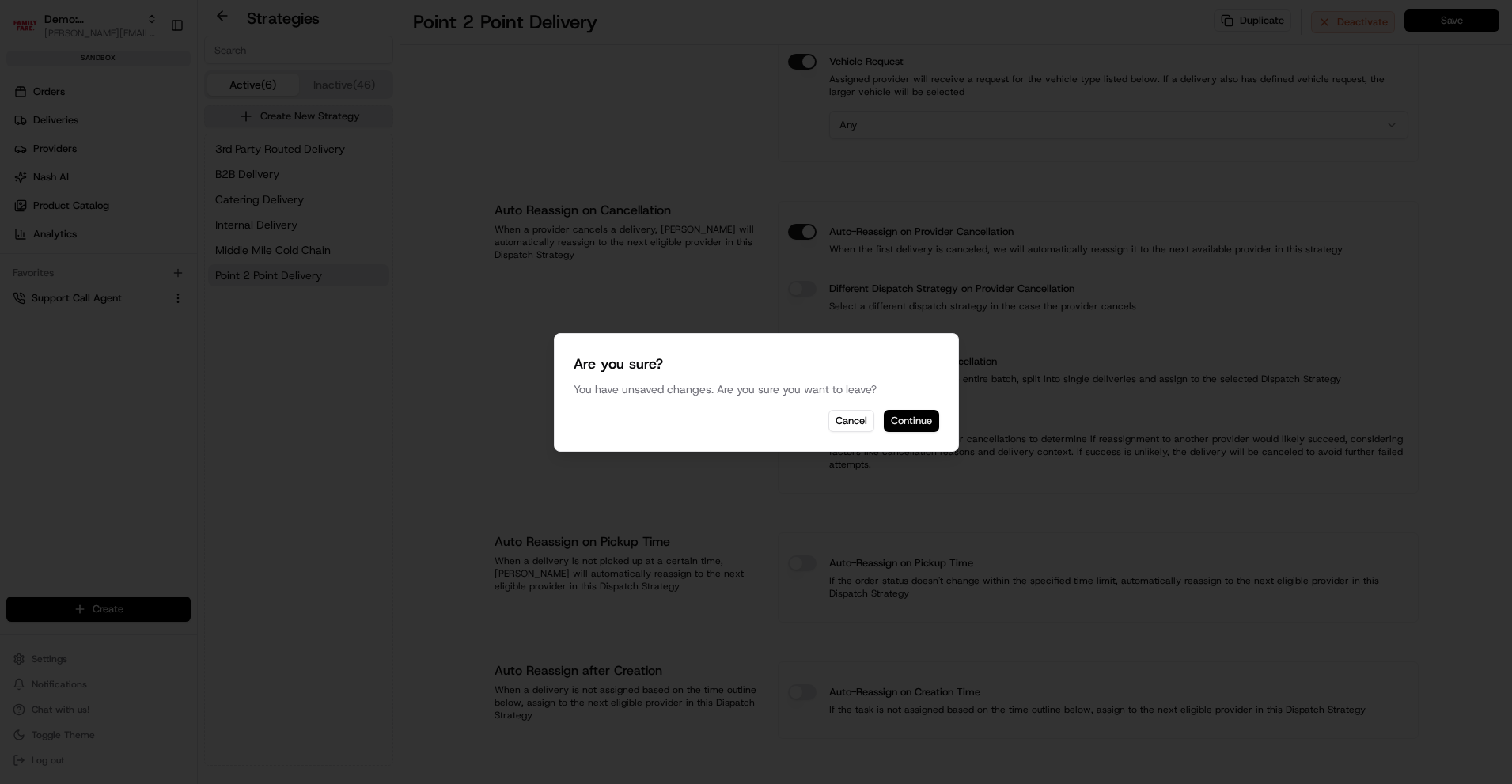
click at [912, 423] on button "Continue" at bounding box center [911, 421] width 55 height 23
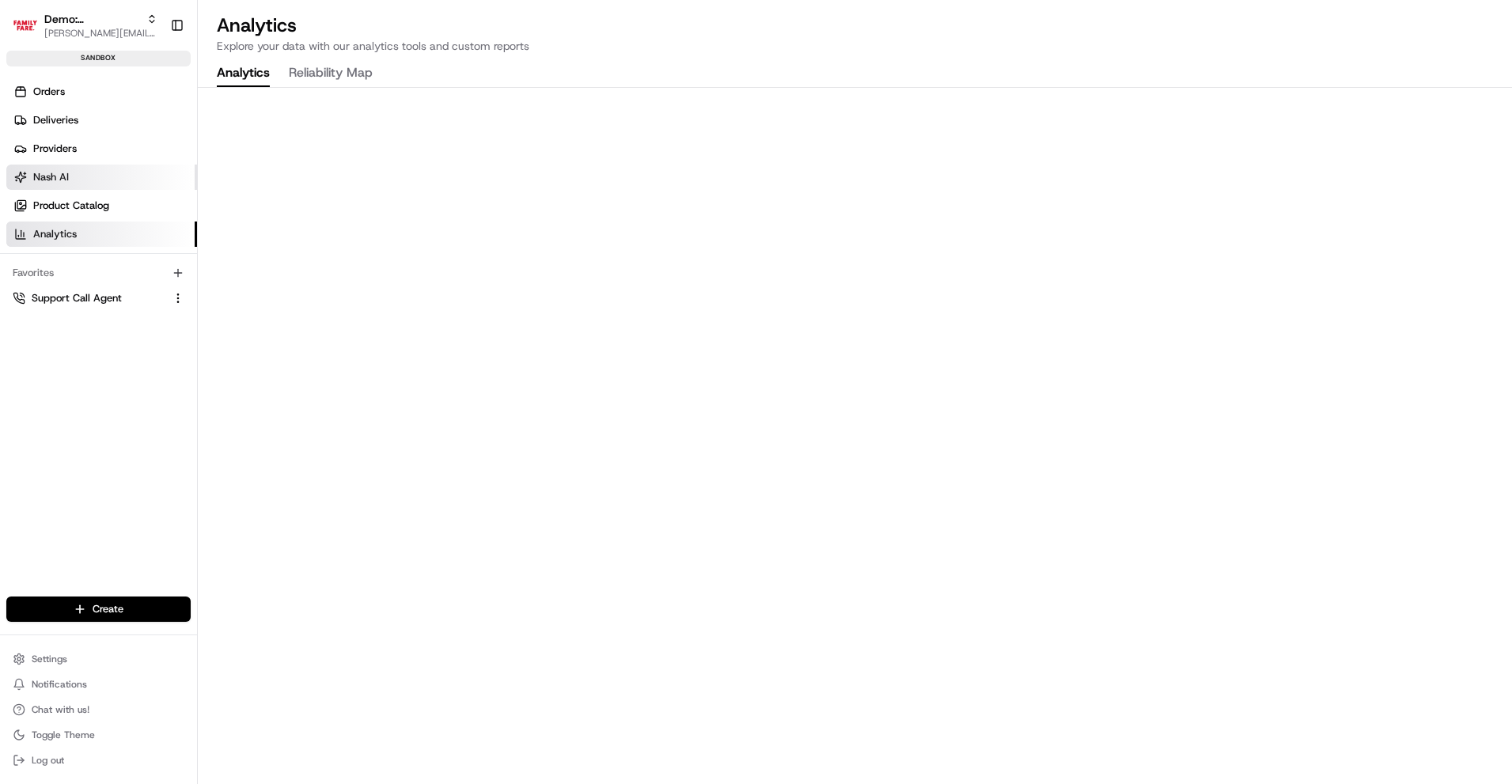
click at [90, 183] on link "Nash AI" at bounding box center [101, 177] width 191 height 26
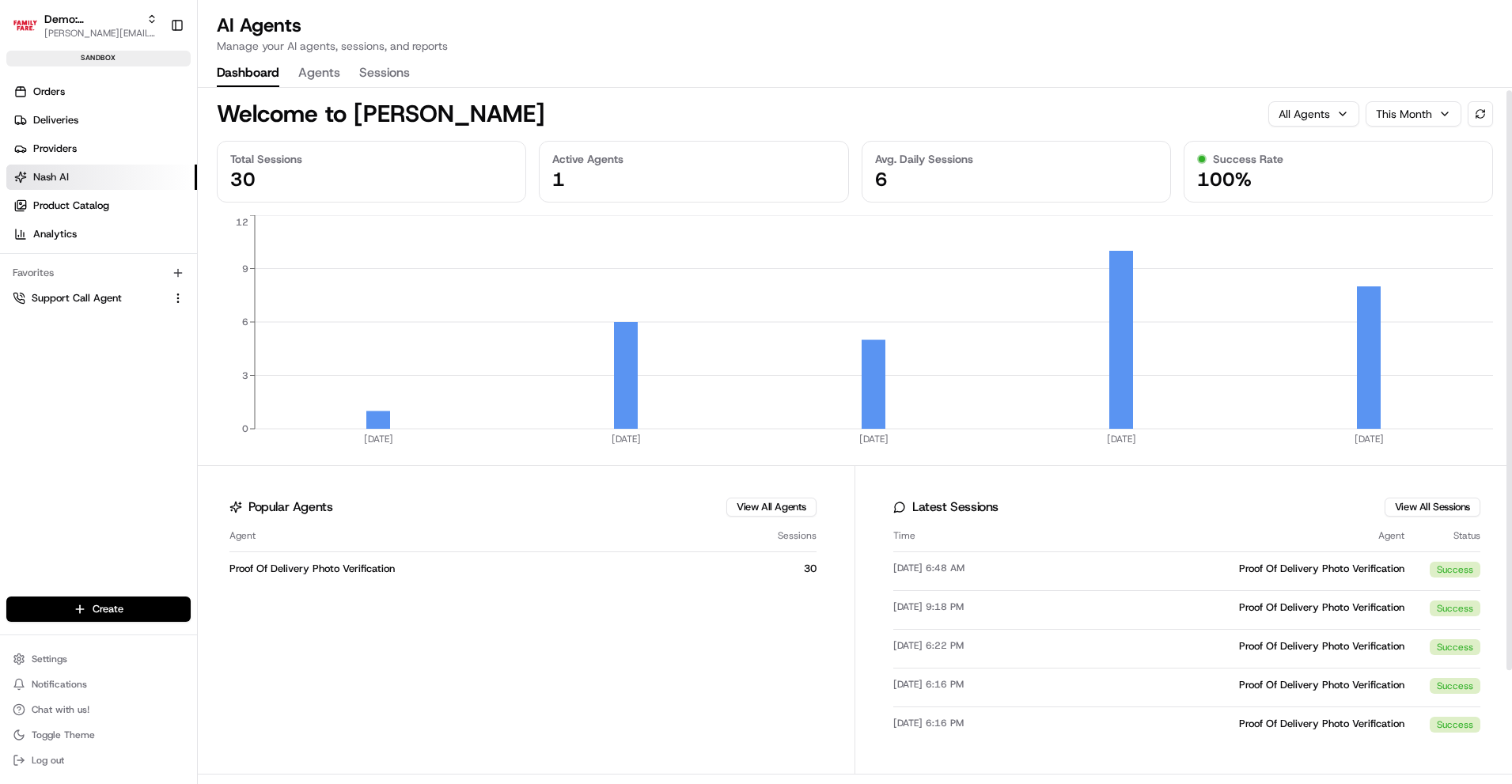
scroll to position [9, 0]
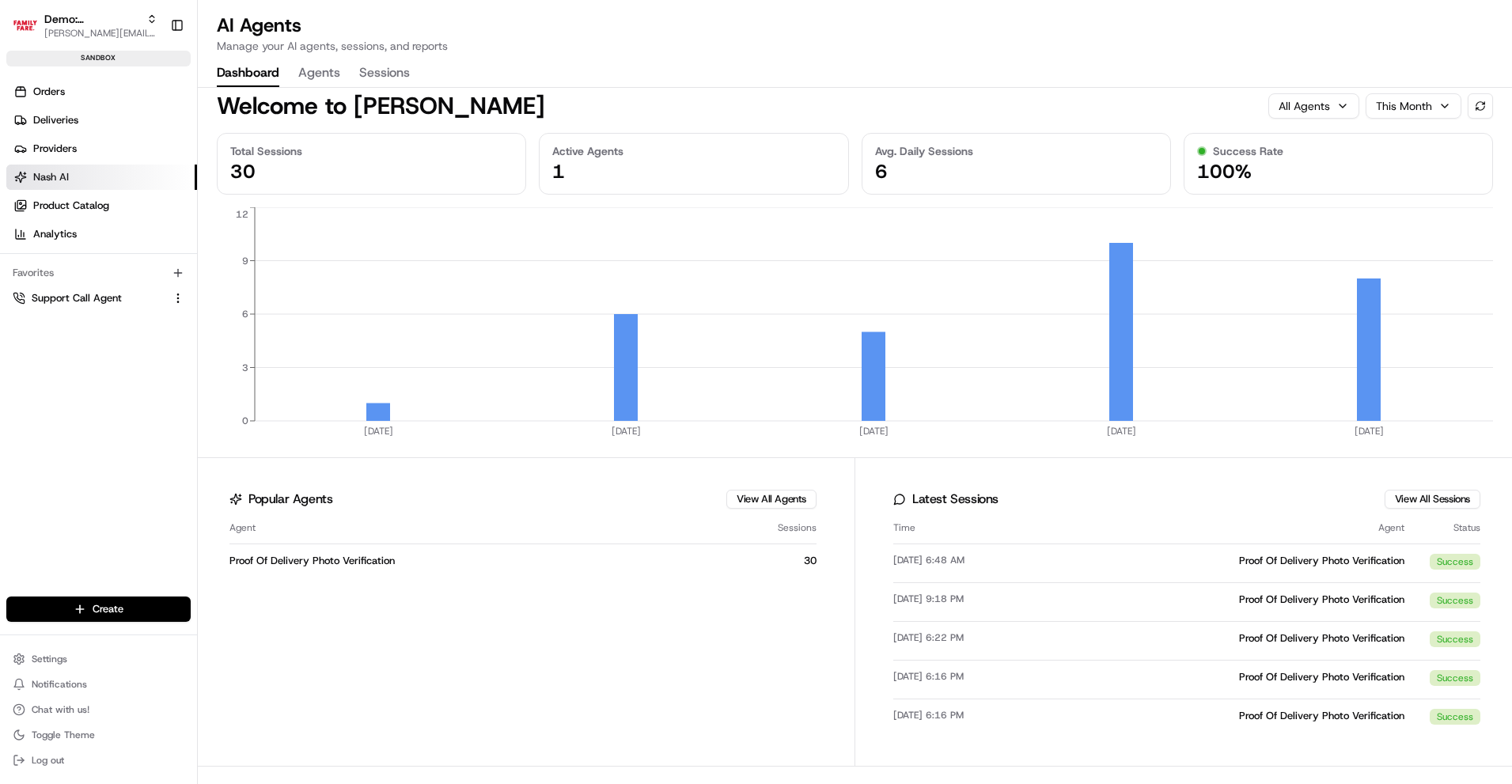
click at [328, 74] on button "Agents" at bounding box center [319, 73] width 42 height 27
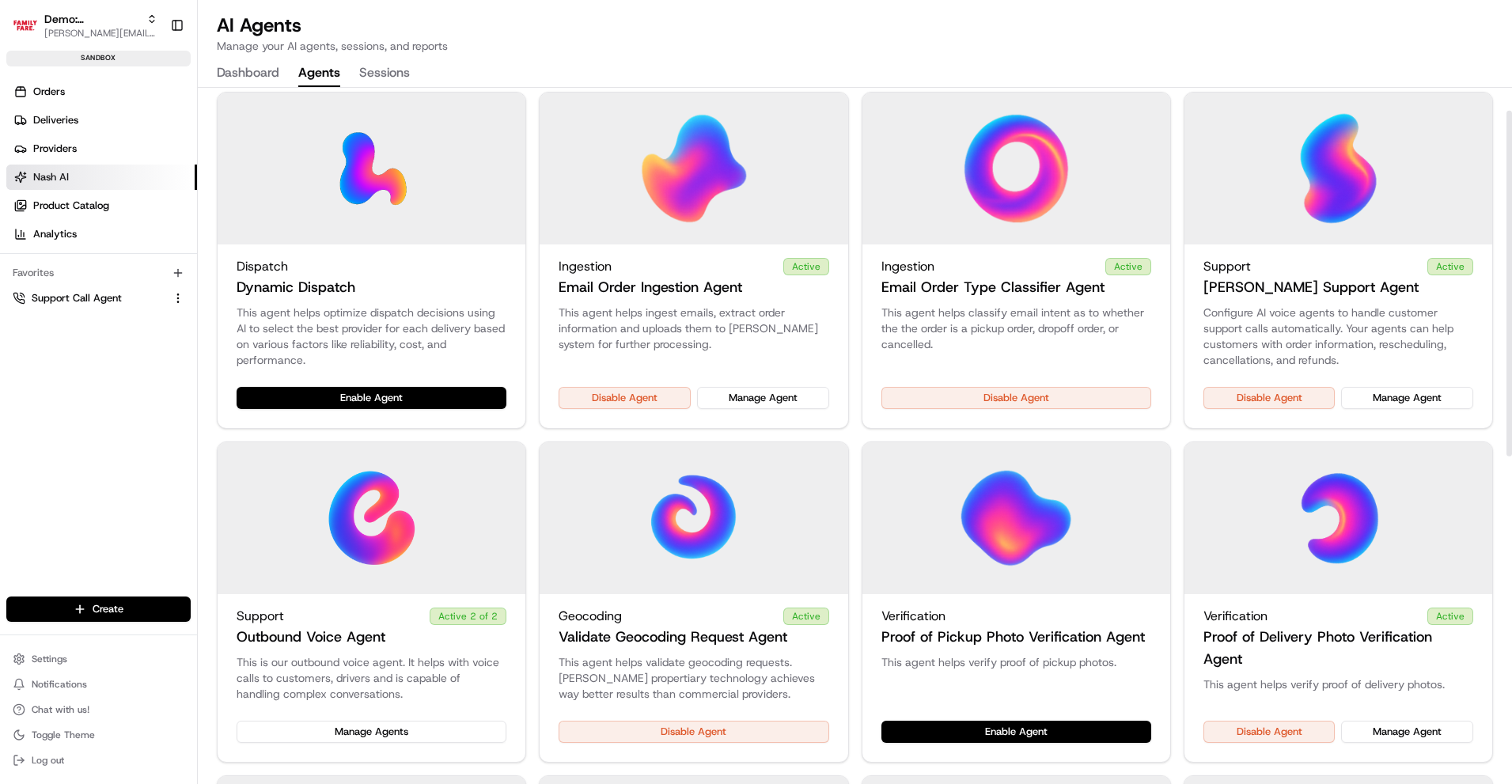
scroll to position [79, 0]
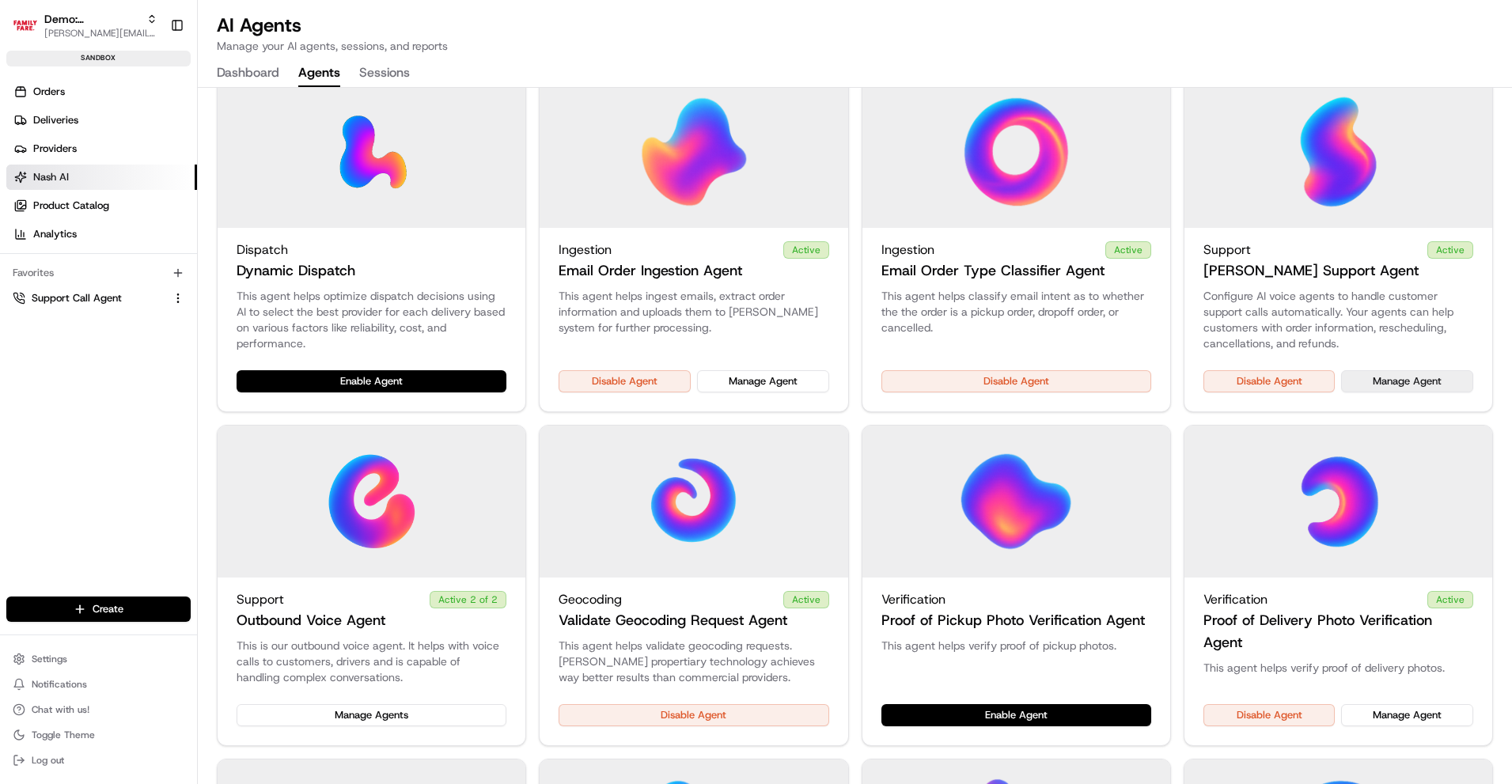
click at [1429, 385] on button "Manage Agent" at bounding box center [1407, 381] width 132 height 23
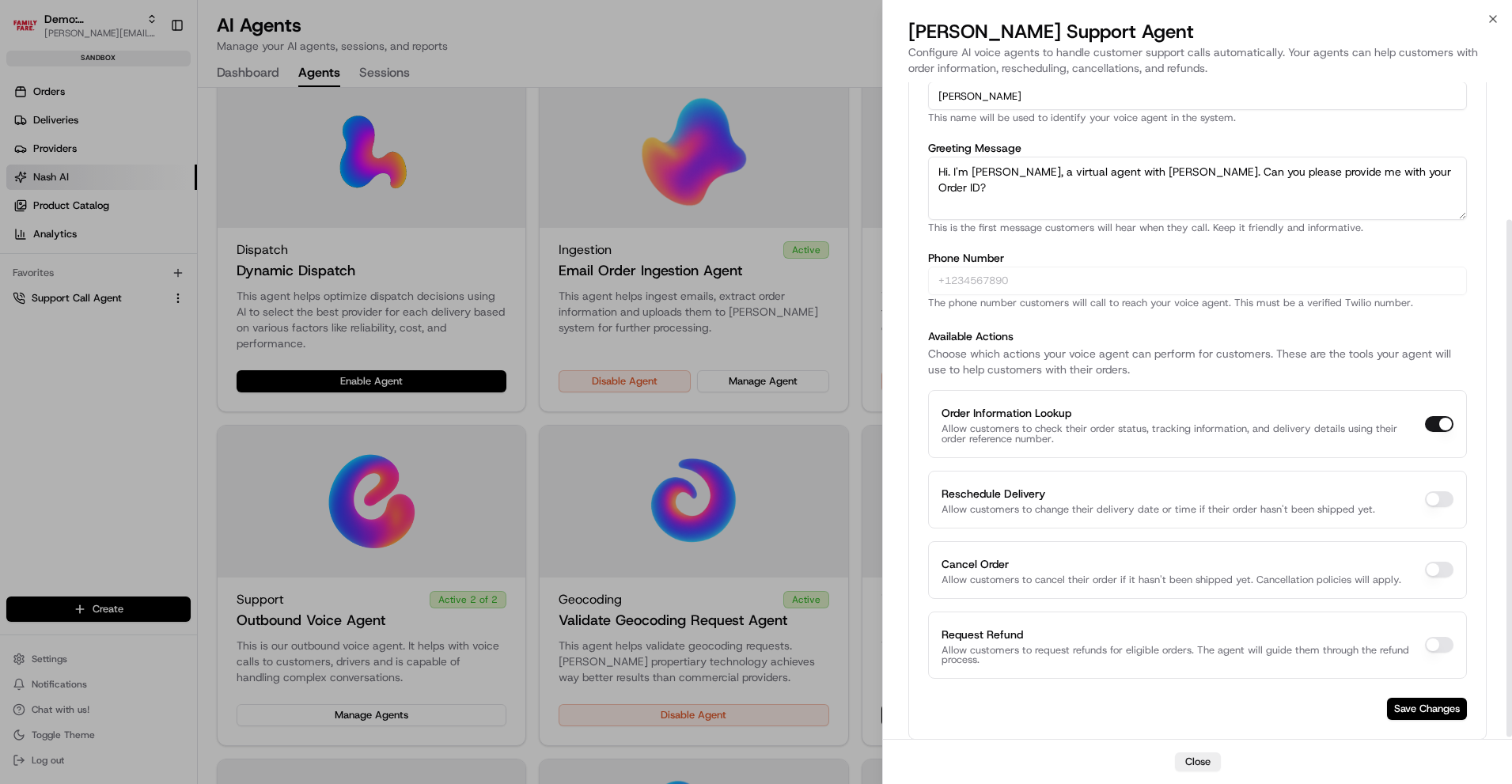
scroll to position [176, 0]
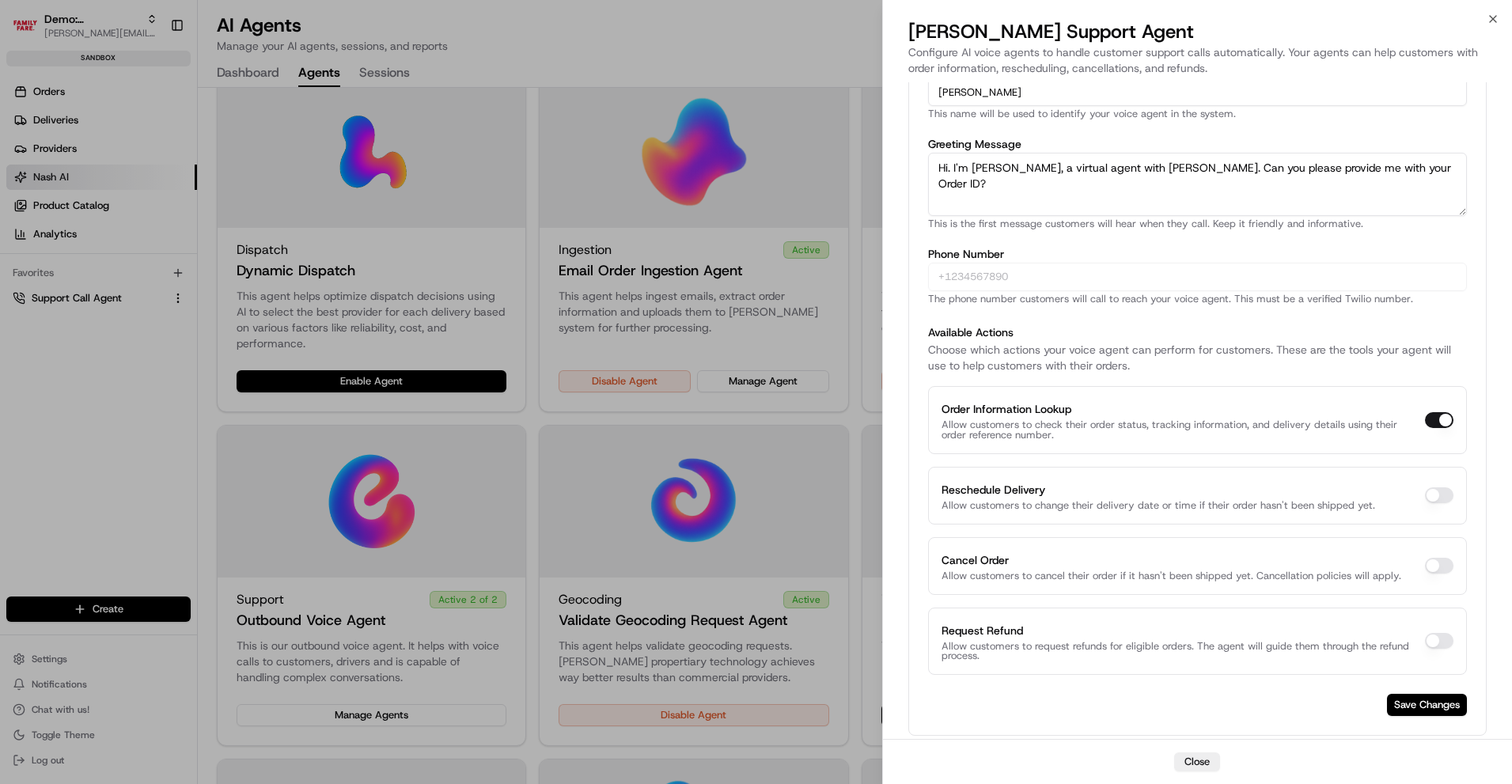
click at [145, 384] on div at bounding box center [756, 392] width 1512 height 784
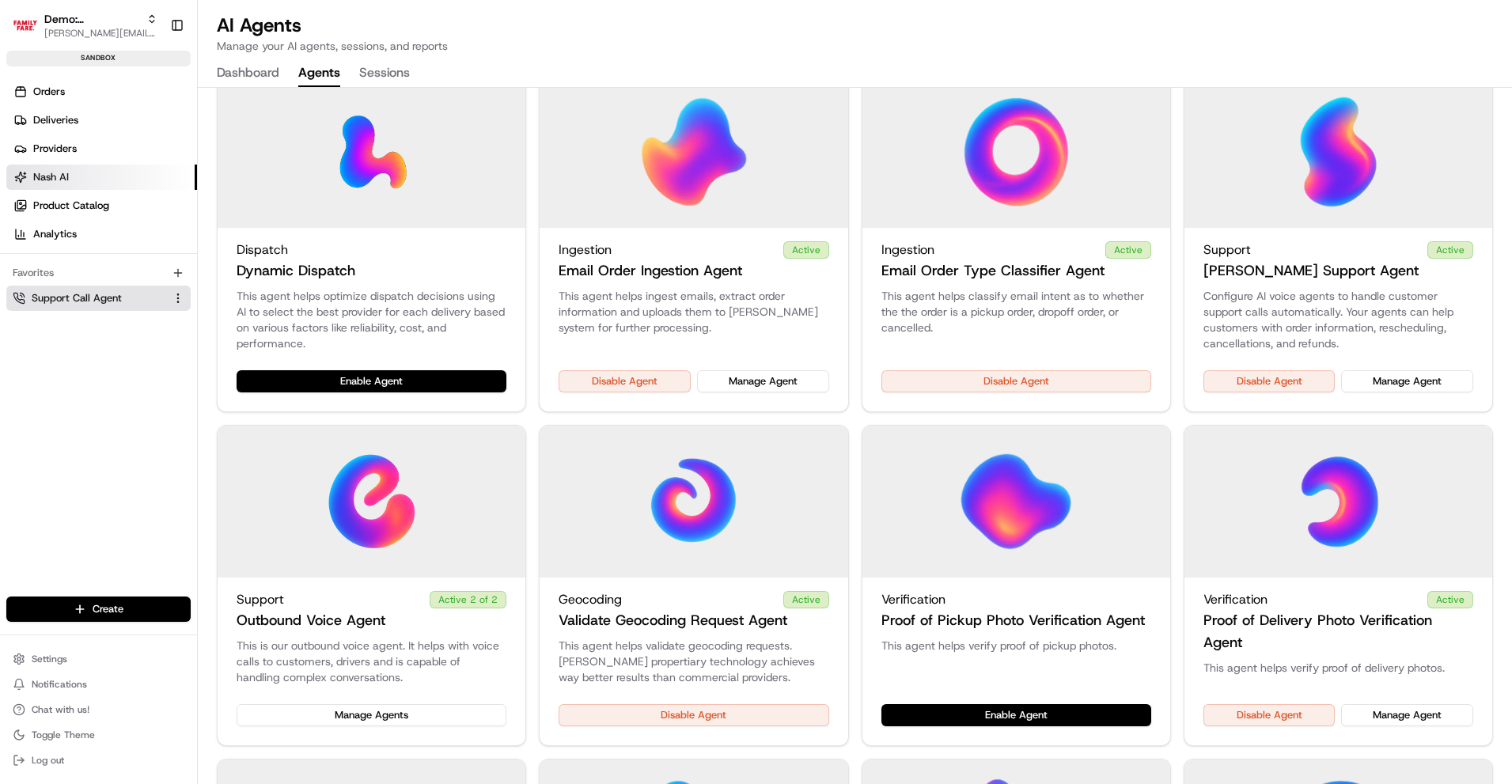
click at [91, 308] on button "Support Call Agent" at bounding box center [97, 298] width 184 height 26
click at [80, 285] on button "Support Call Agent" at bounding box center [97, 298] width 184 height 26
click at [81, 297] on span "Support Call Agent" at bounding box center [77, 298] width 91 height 14
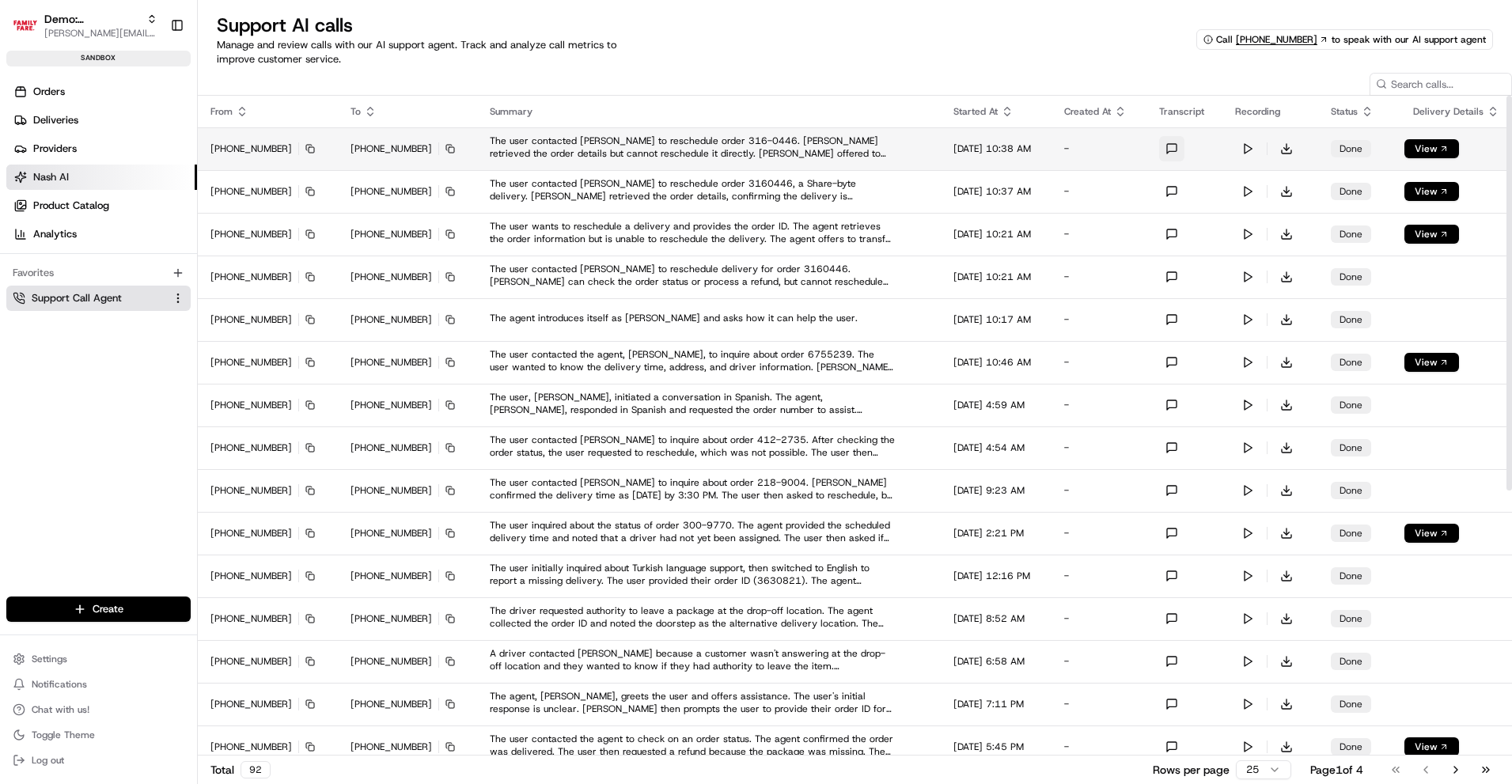
click at [1179, 150] on button at bounding box center [1172, 149] width 26 height 26
click at [1260, 148] on button at bounding box center [1248, 149] width 26 height 26
click at [1254, 150] on button at bounding box center [1248, 149] width 26 height 26
